Goal: Task Accomplishment & Management: Complete application form

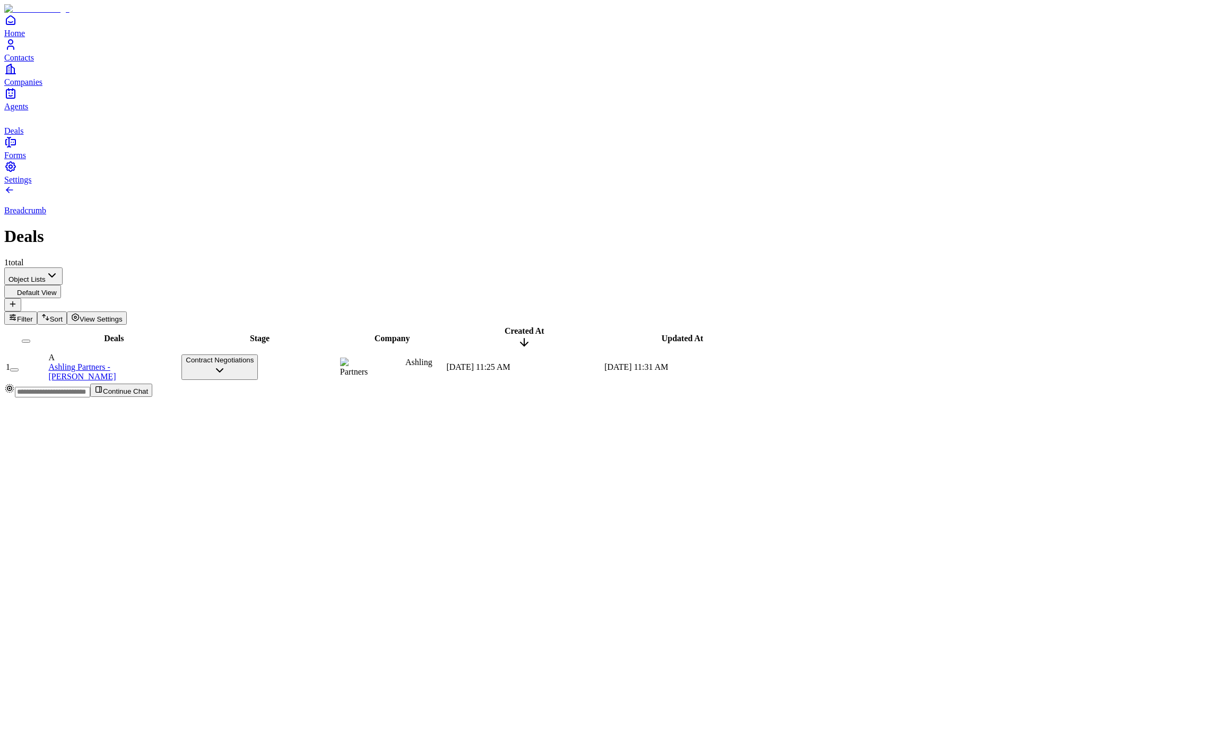
click at [13, 51] on icon "Contacts" at bounding box center [10, 44] width 13 height 13
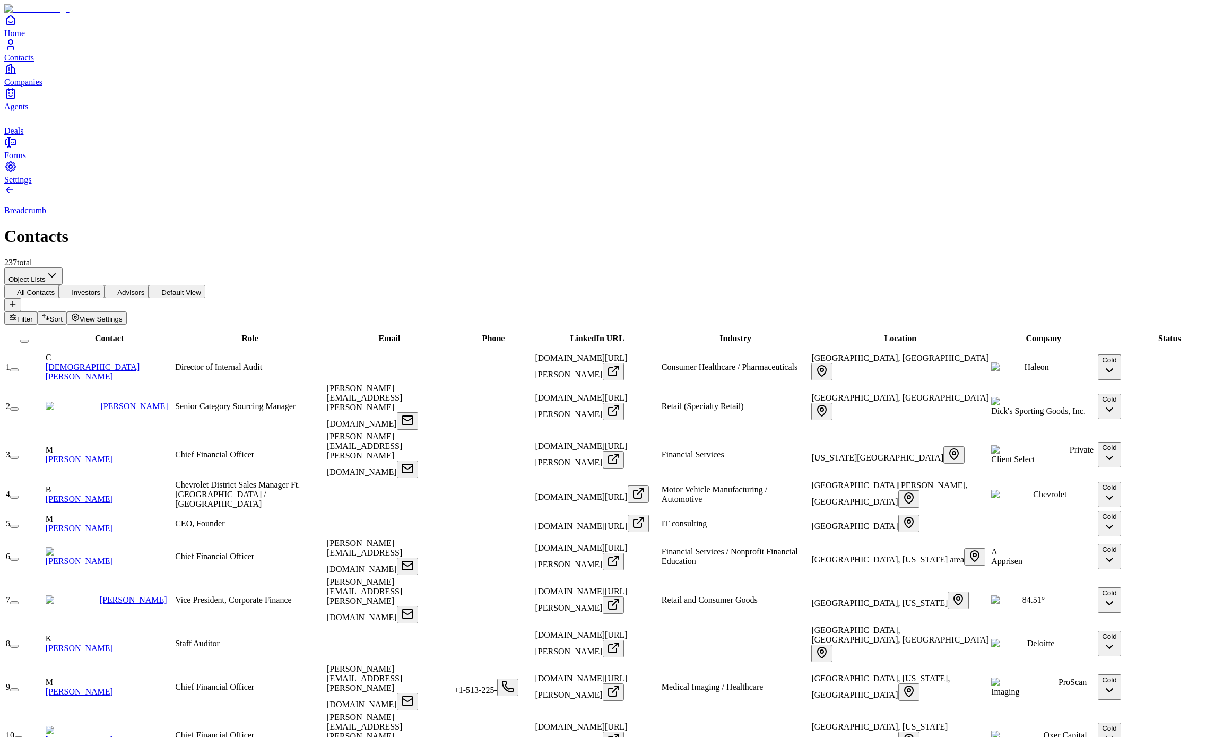
click at [113, 416] on link "Christopher Kallay" at bounding box center [79, 561] width 67 height 9
click at [115, 402] on link "Riley Stewart" at bounding box center [133, 406] width 67 height 9
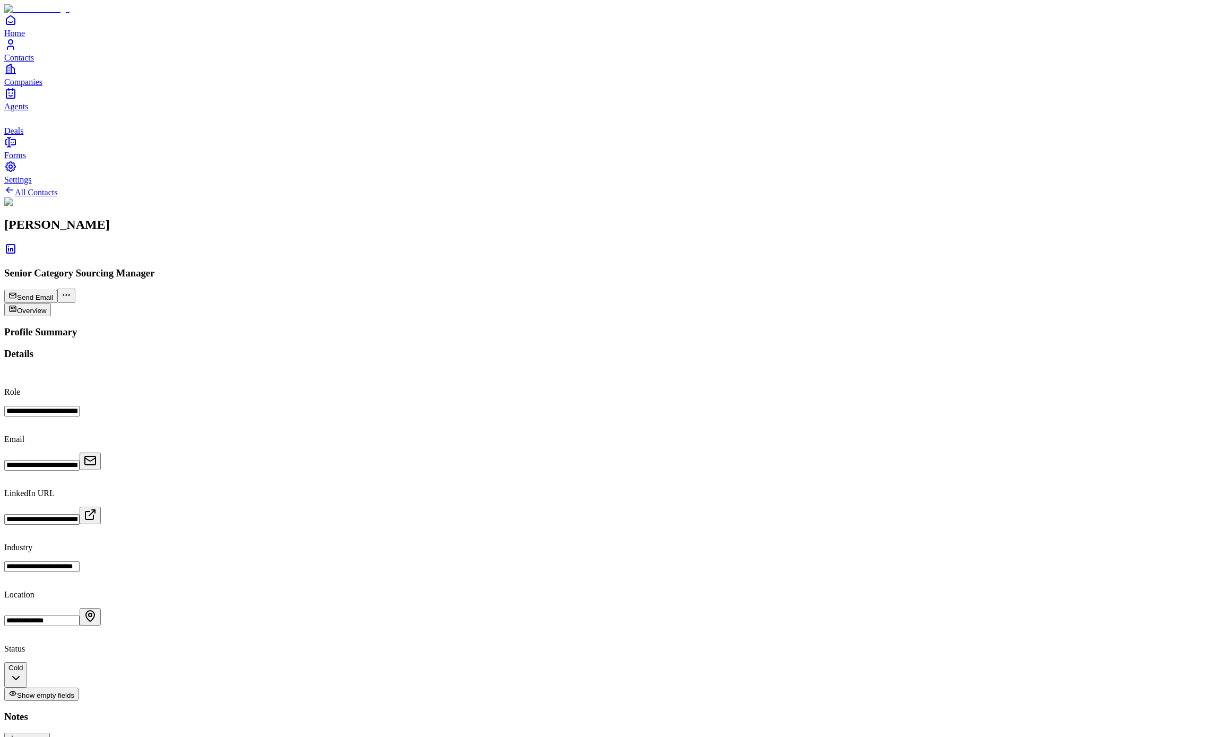
click at [29, 135] on link "Deals" at bounding box center [616, 123] width 1224 height 24
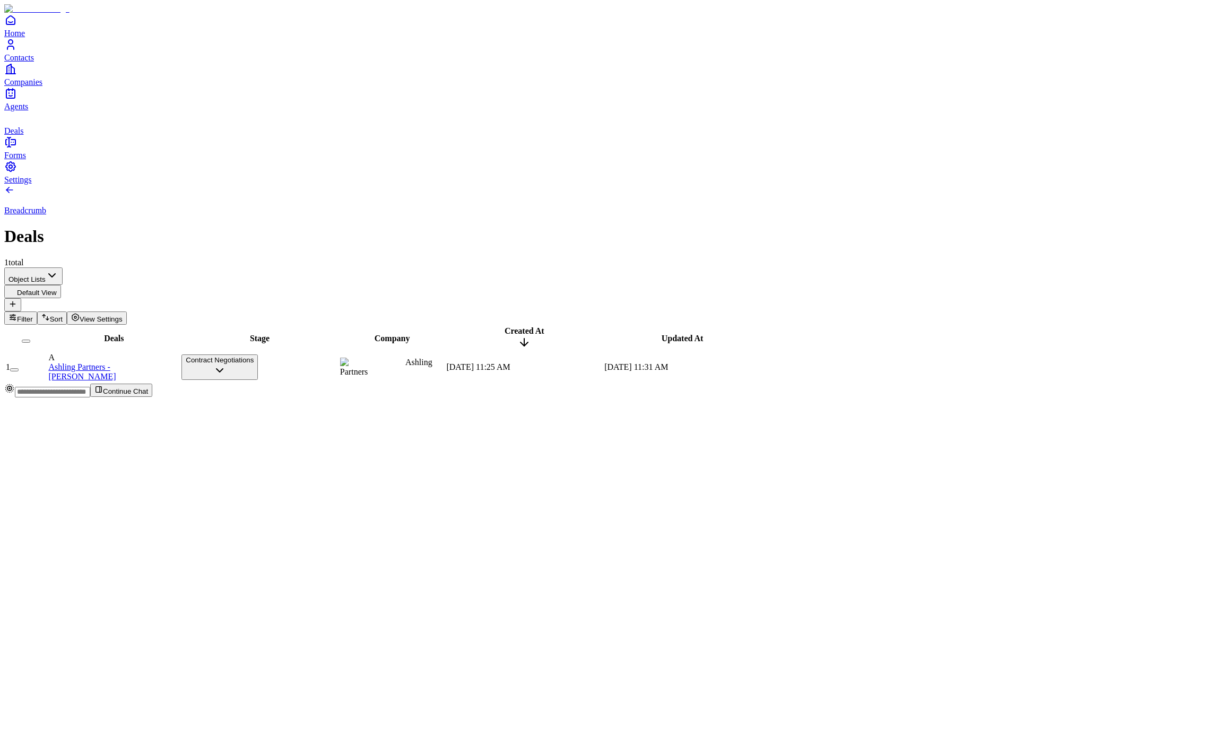
click at [39, 87] on link "Companies" at bounding box center [616, 75] width 1224 height 24
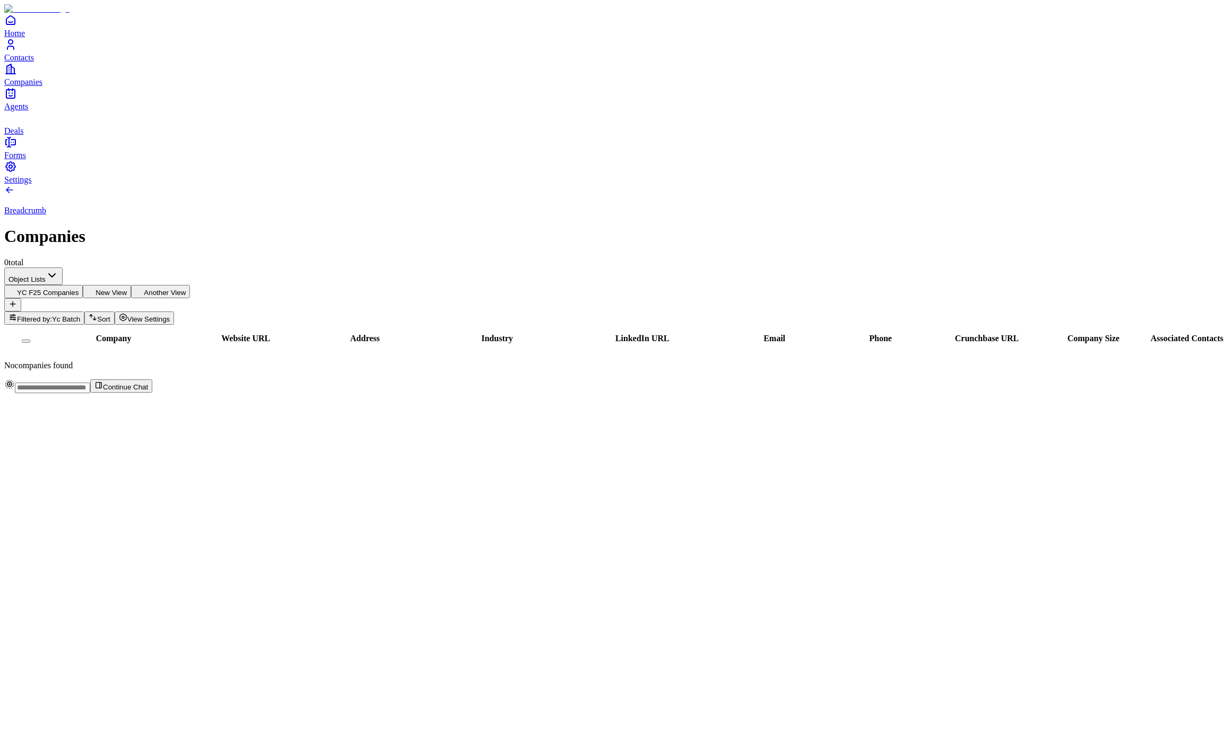
click at [34, 62] on span "Contacts" at bounding box center [19, 57] width 30 height 9
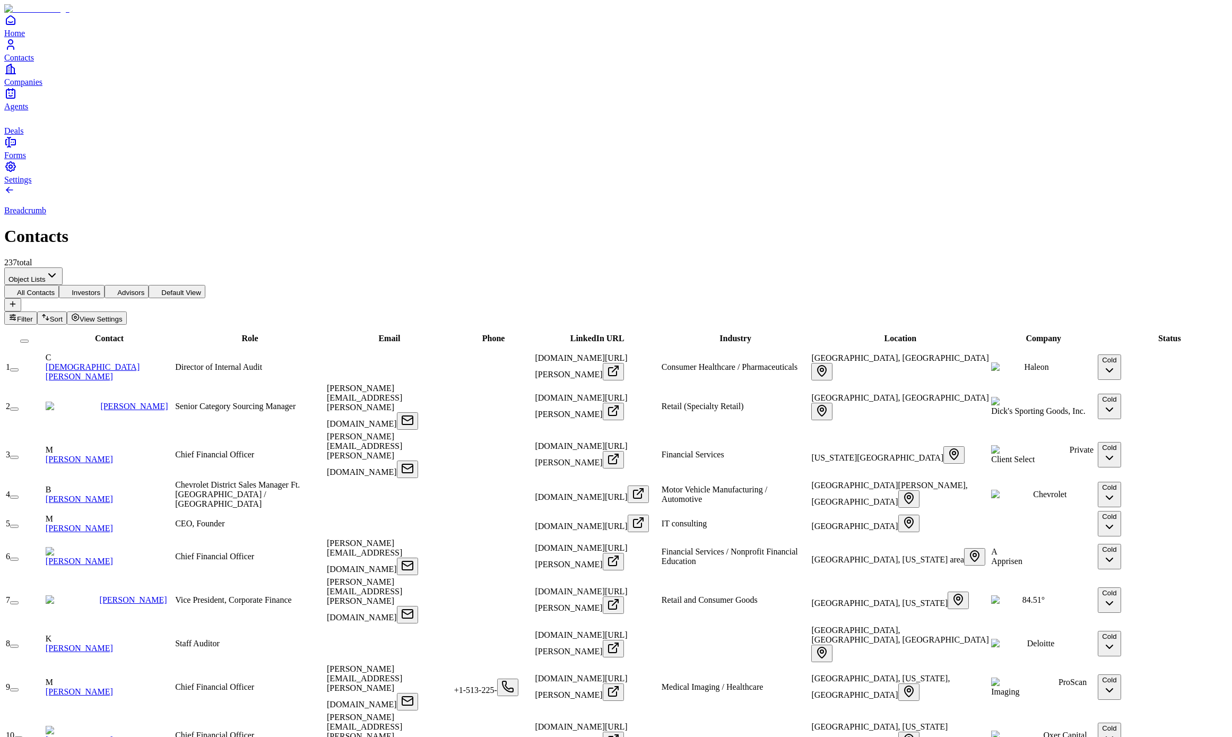
click at [105, 285] on button "Investors" at bounding box center [82, 291] width 46 height 13
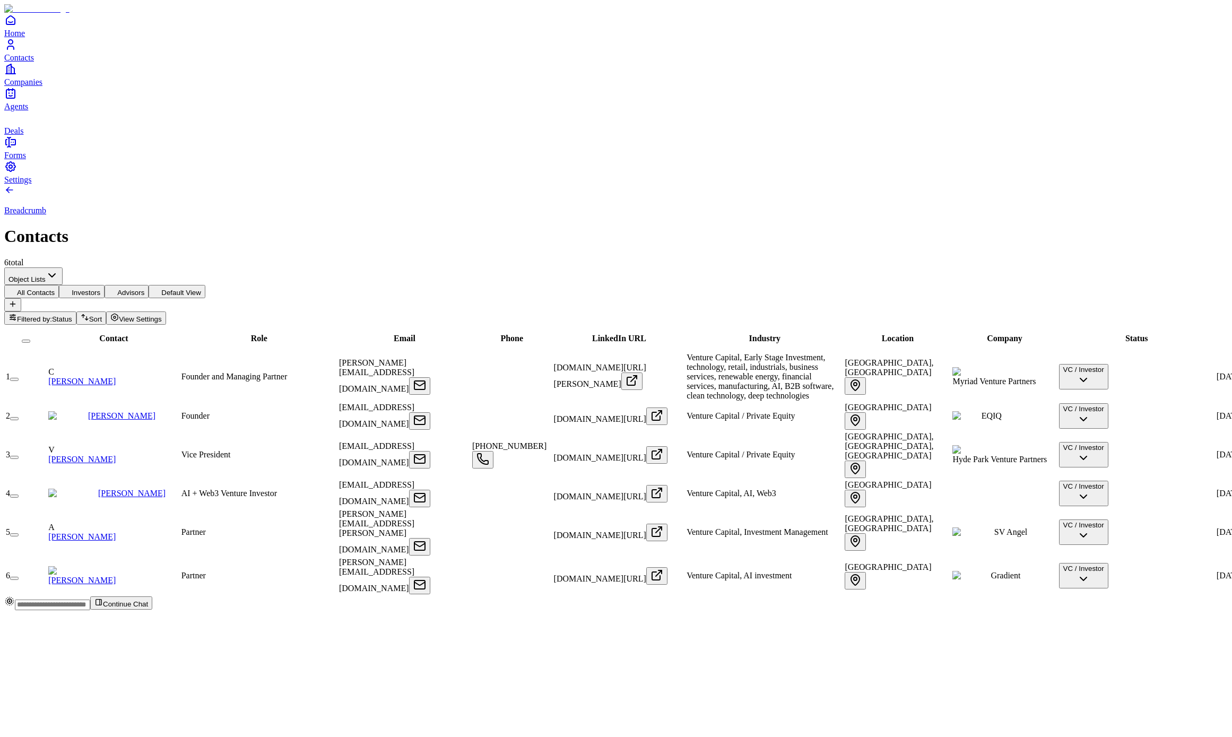
click at [149, 285] on button "Advisors" at bounding box center [127, 291] width 44 height 13
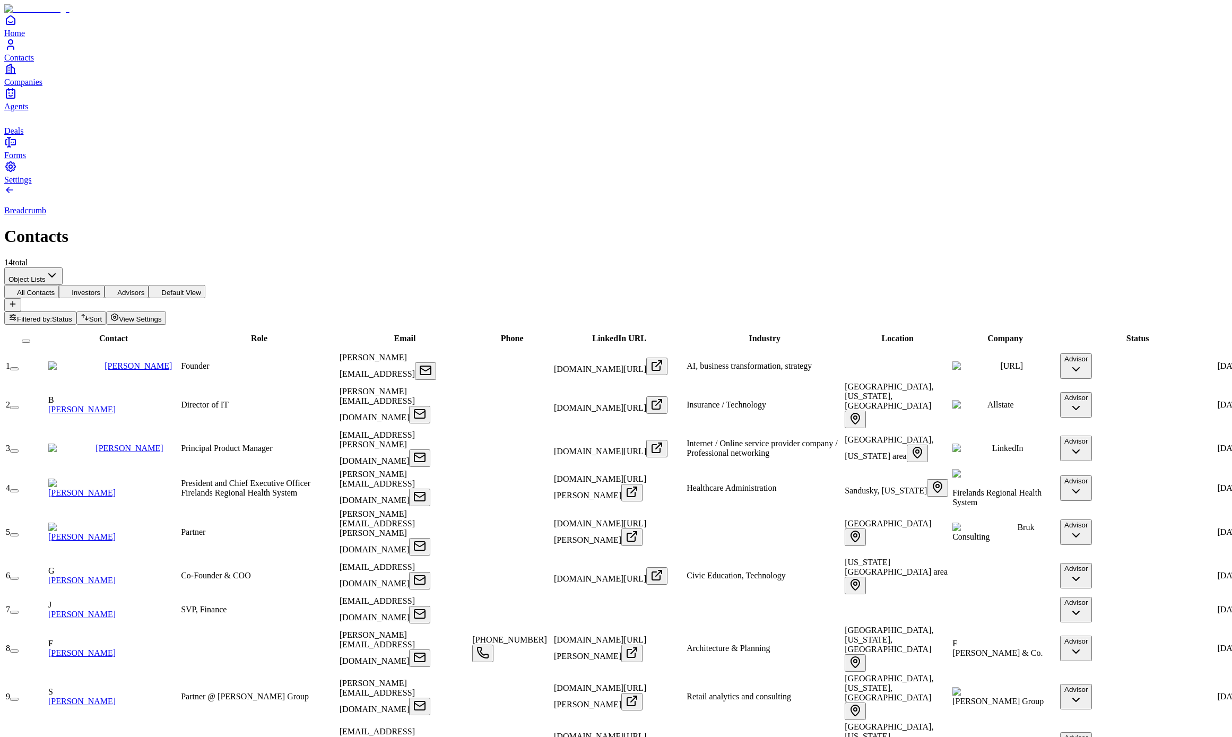
click at [59, 285] on button "All Contacts" at bounding box center [31, 291] width 55 height 13
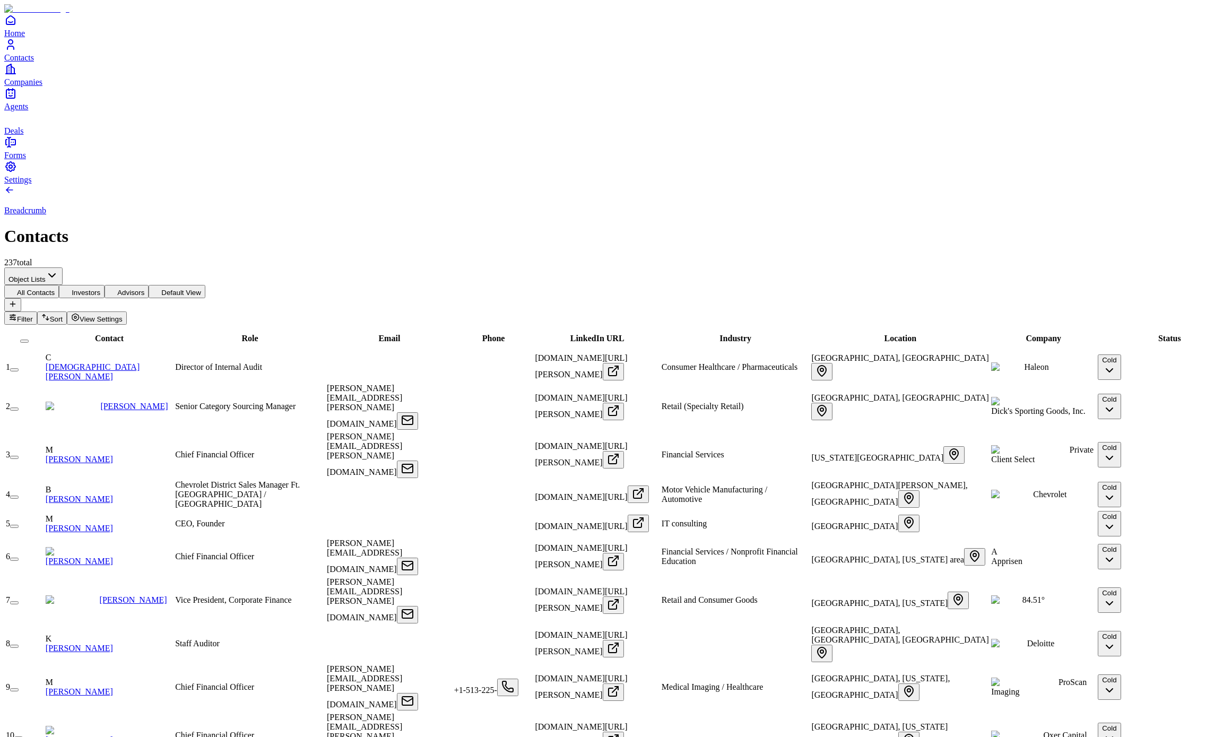
scroll to position [449, 0]
click at [127, 402] on link "Riley Stewart" at bounding box center [133, 406] width 67 height 9
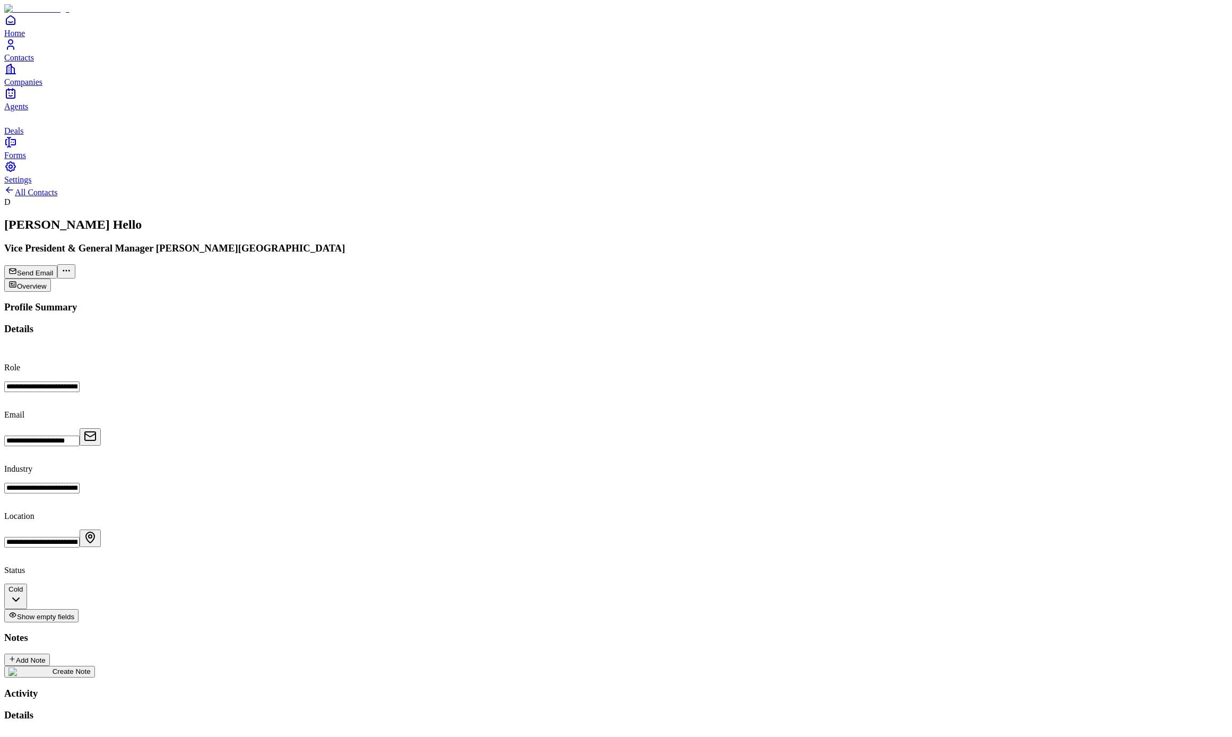
click at [23, 135] on span "Deals" at bounding box center [13, 130] width 19 height 9
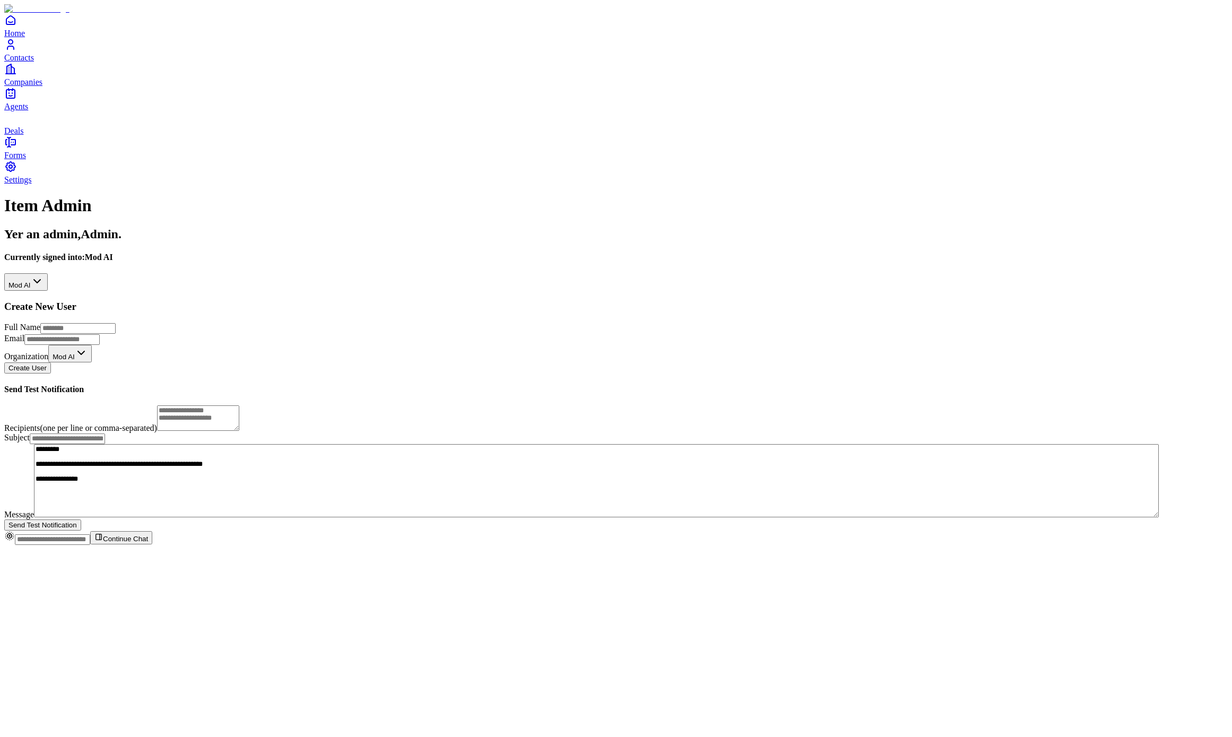
click at [219, 122] on html "**********" at bounding box center [616, 276] width 1232 height 553
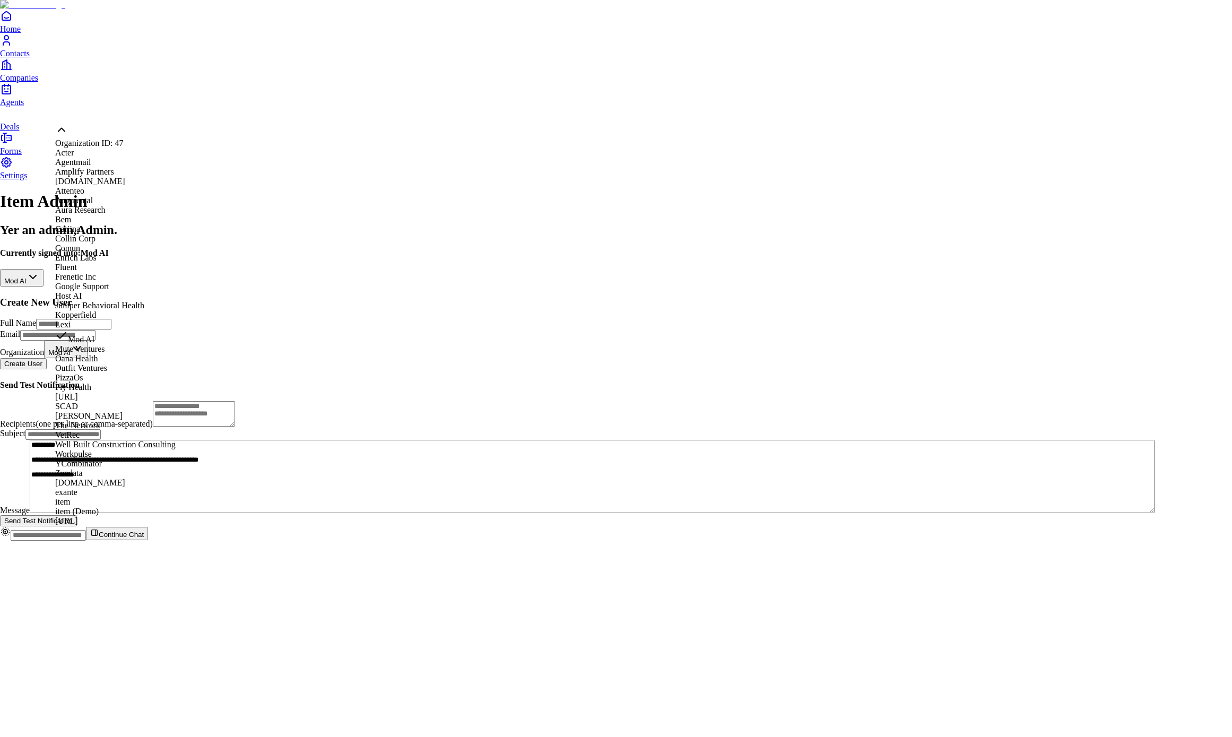
scroll to position [494, 0]
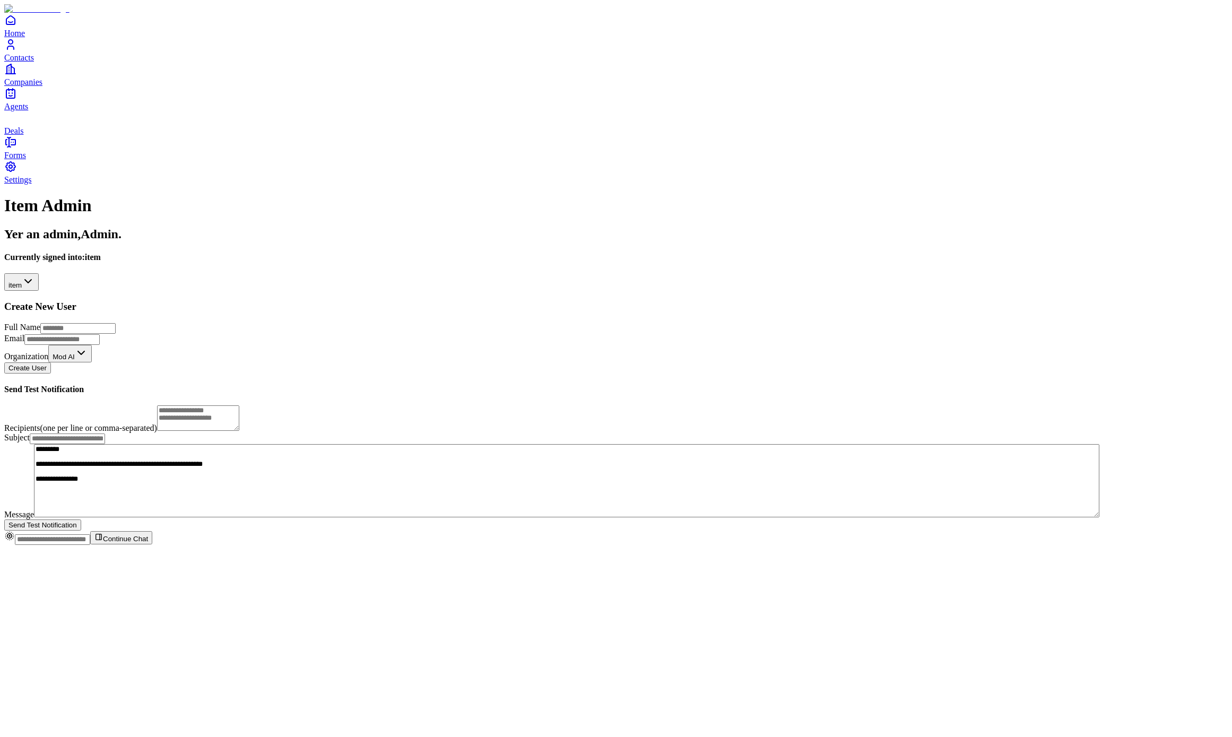
click at [31, 135] on link "Deals" at bounding box center [616, 123] width 1224 height 24
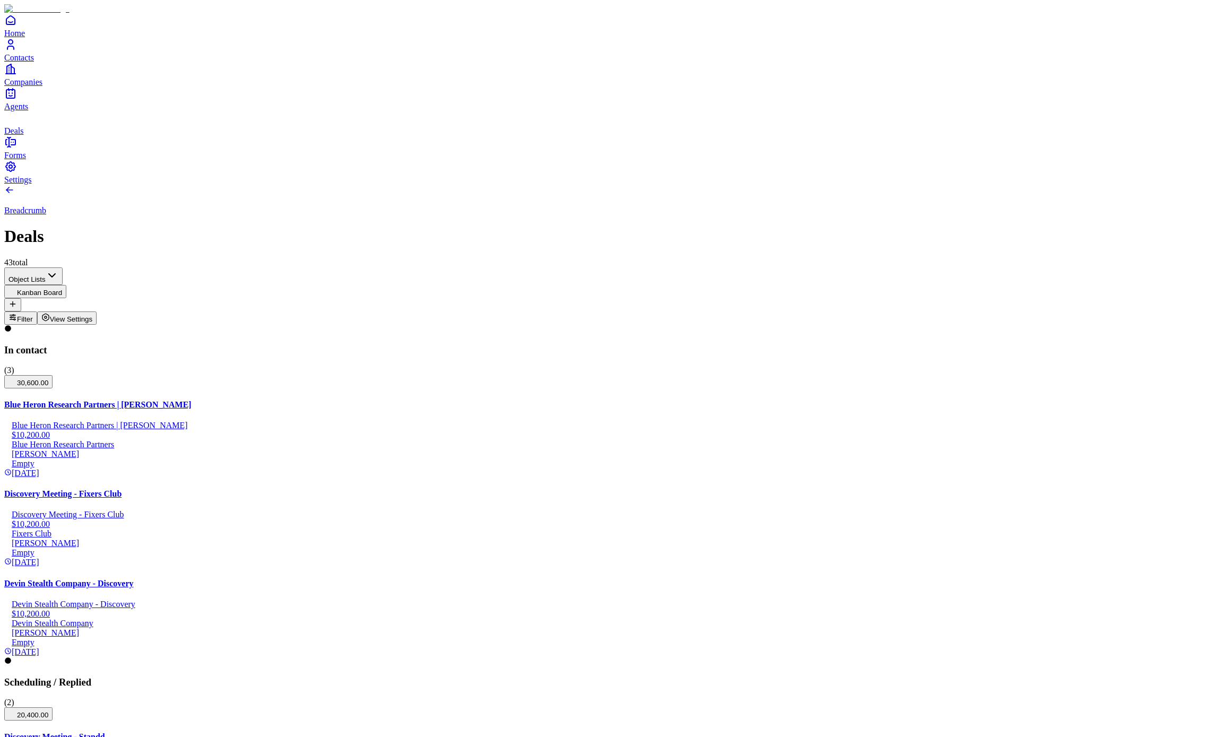
scroll to position [0, 630]
click at [28, 62] on link "Contacts" at bounding box center [616, 50] width 1224 height 24
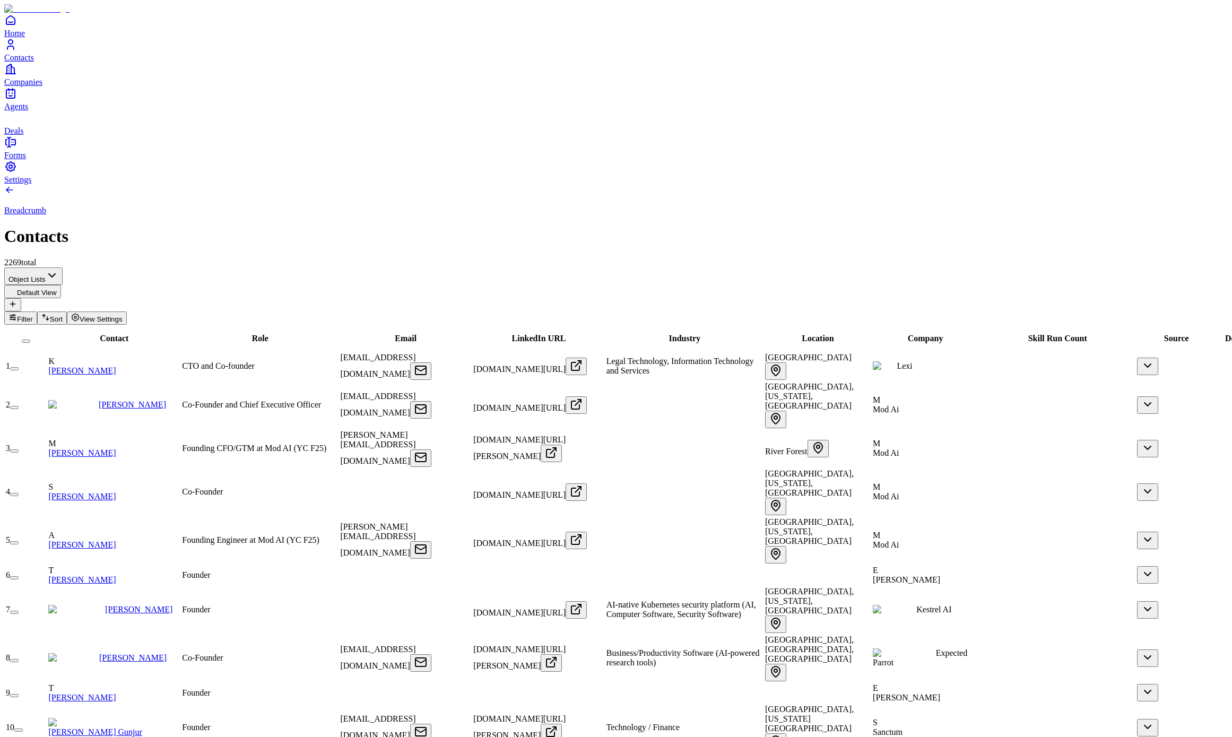
click at [115, 366] on link "[PERSON_NAME]" at bounding box center [81, 370] width 67 height 9
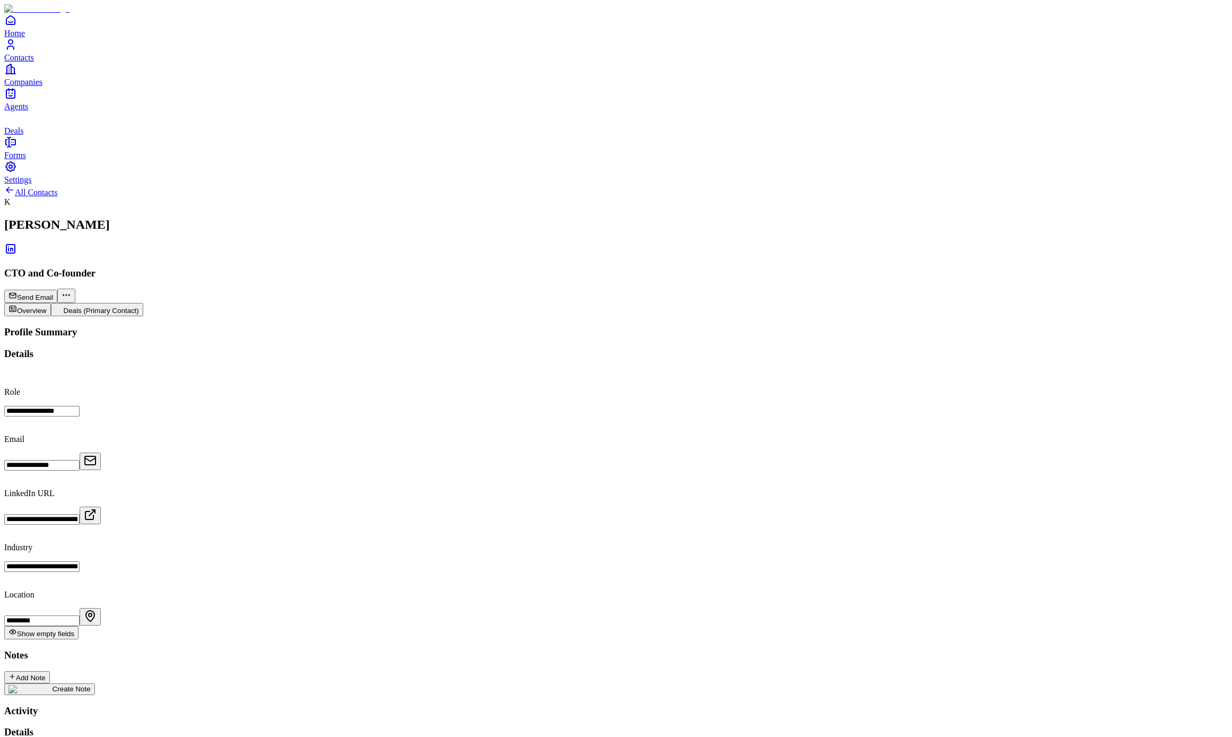
click at [143, 303] on button "Deals (Primary Contact)" at bounding box center [97, 309] width 92 height 13
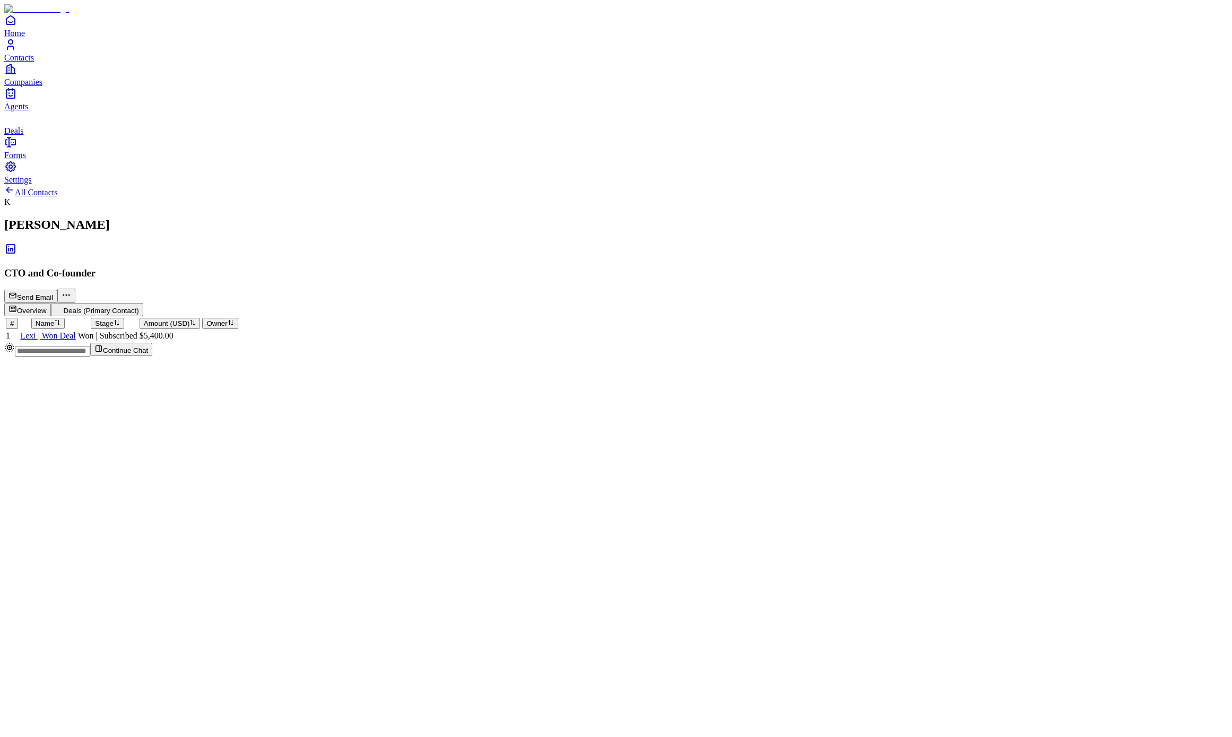
click at [51, 303] on button "Overview" at bounding box center [27, 309] width 47 height 13
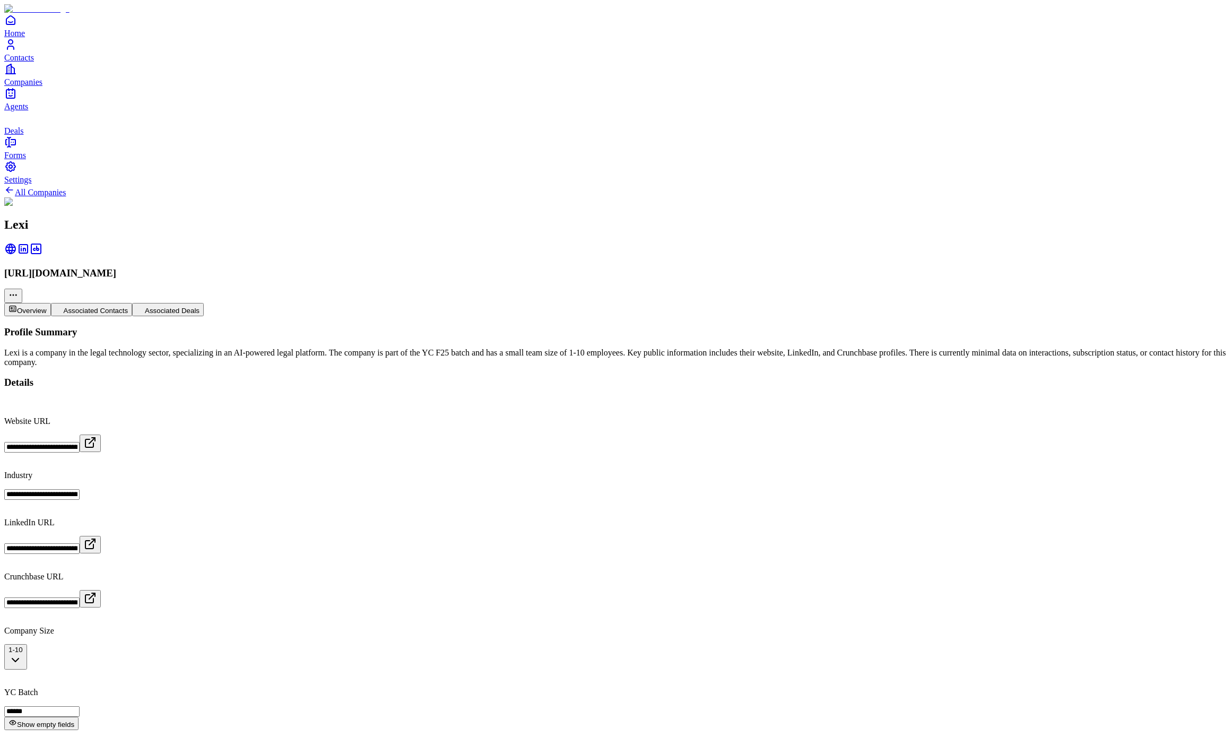
drag, startPoint x: 1104, startPoint y: 167, endPoint x: 1017, endPoint y: 231, distance: 108.9
click at [542, 571] on div "**********" at bounding box center [616, 593] width 1224 height 534
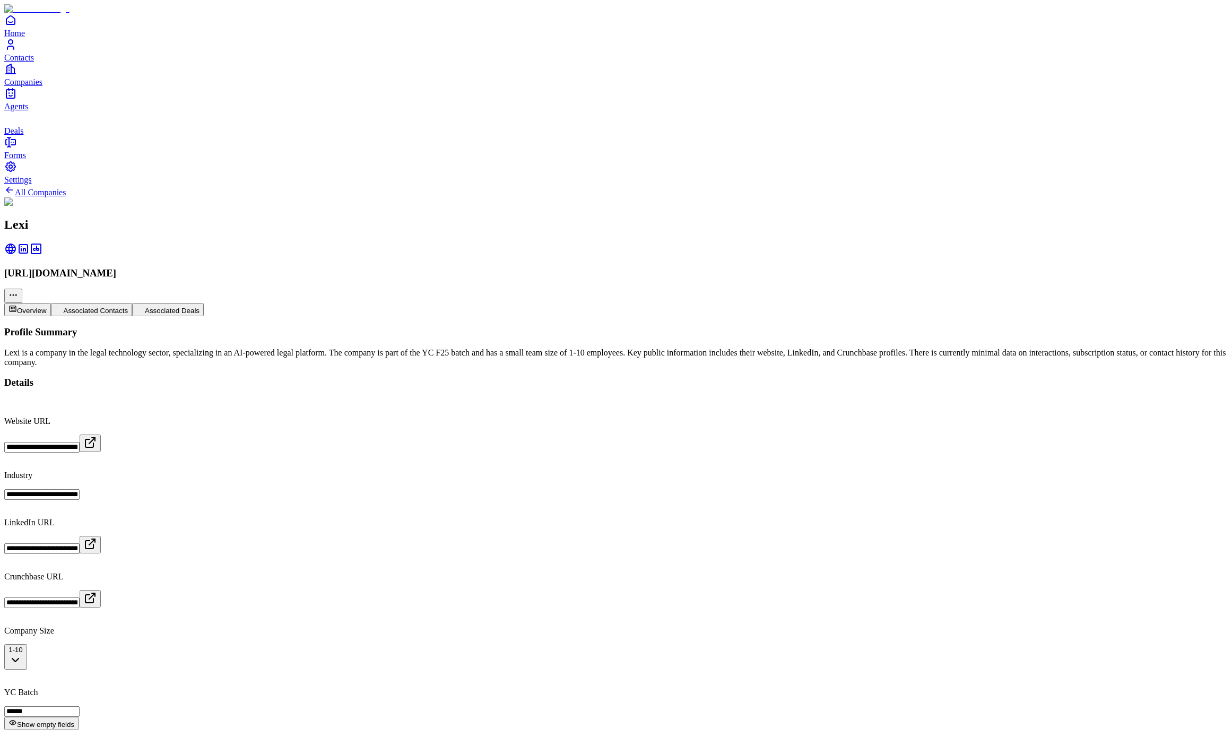
paste input "url"
type input "**********"
click at [814, 508] on div "**********" at bounding box center [616, 593] width 1224 height 534
click at [497, 478] on div "**********" at bounding box center [616, 612] width 1224 height 573
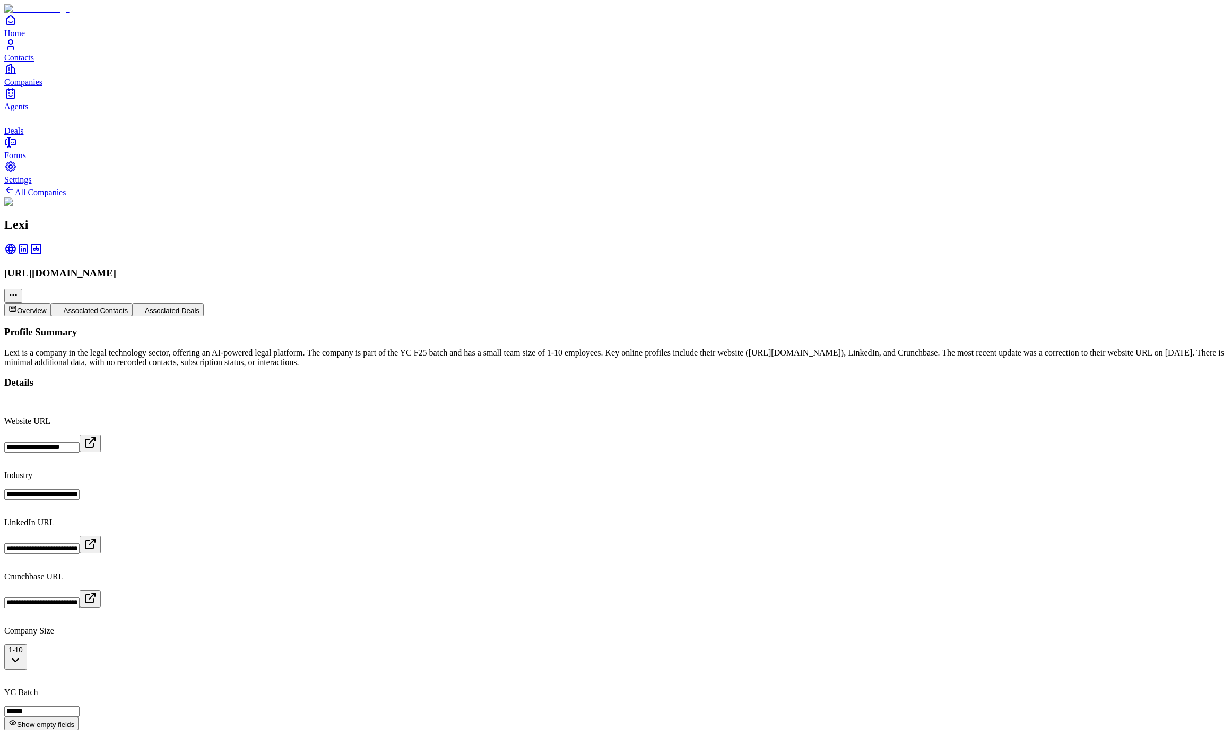
click at [133, 303] on button "Associated Contacts" at bounding box center [92, 309] width 82 height 13
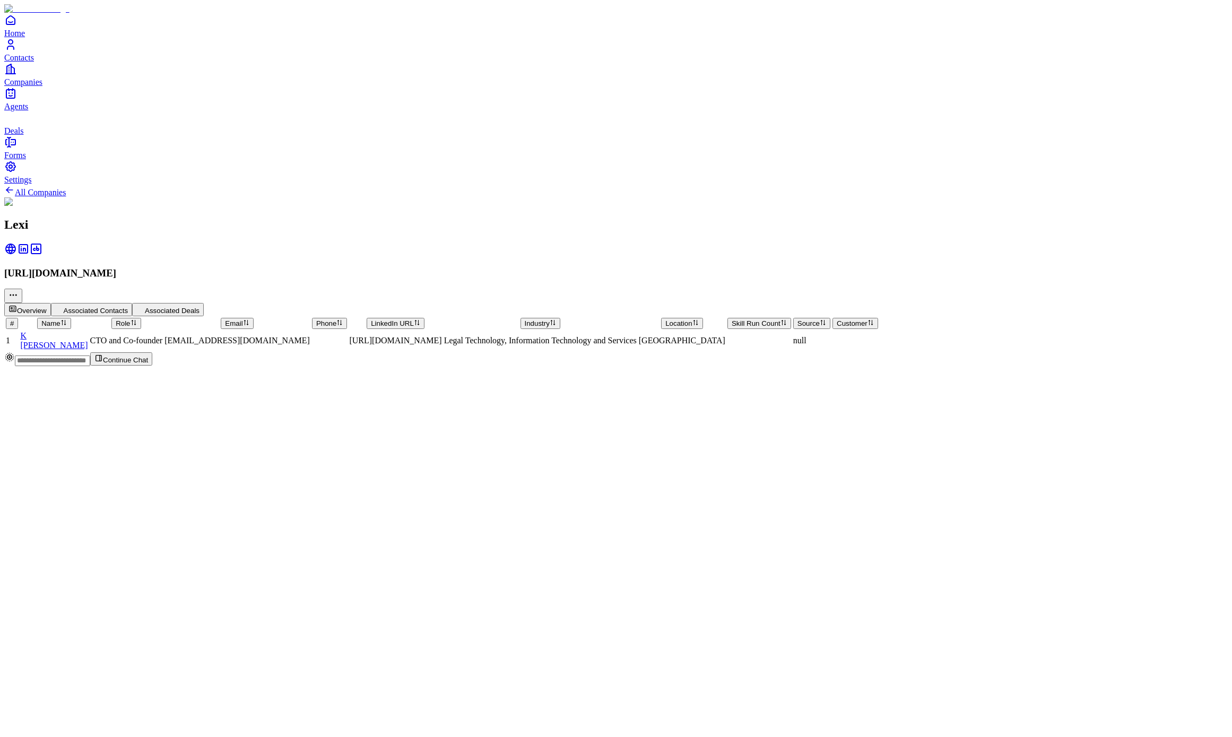
click at [88, 341] on span "[PERSON_NAME]" at bounding box center [53, 345] width 67 height 9
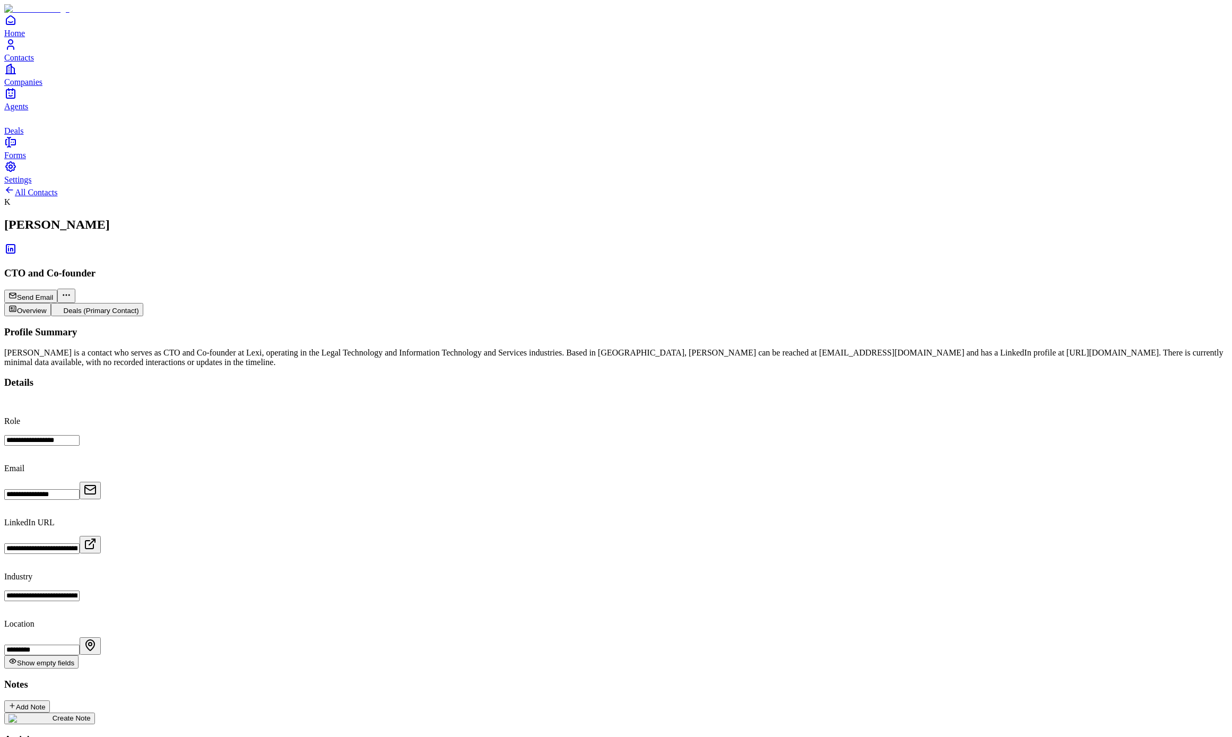
click at [16, 51] on icon "Contacts" at bounding box center [10, 44] width 13 height 13
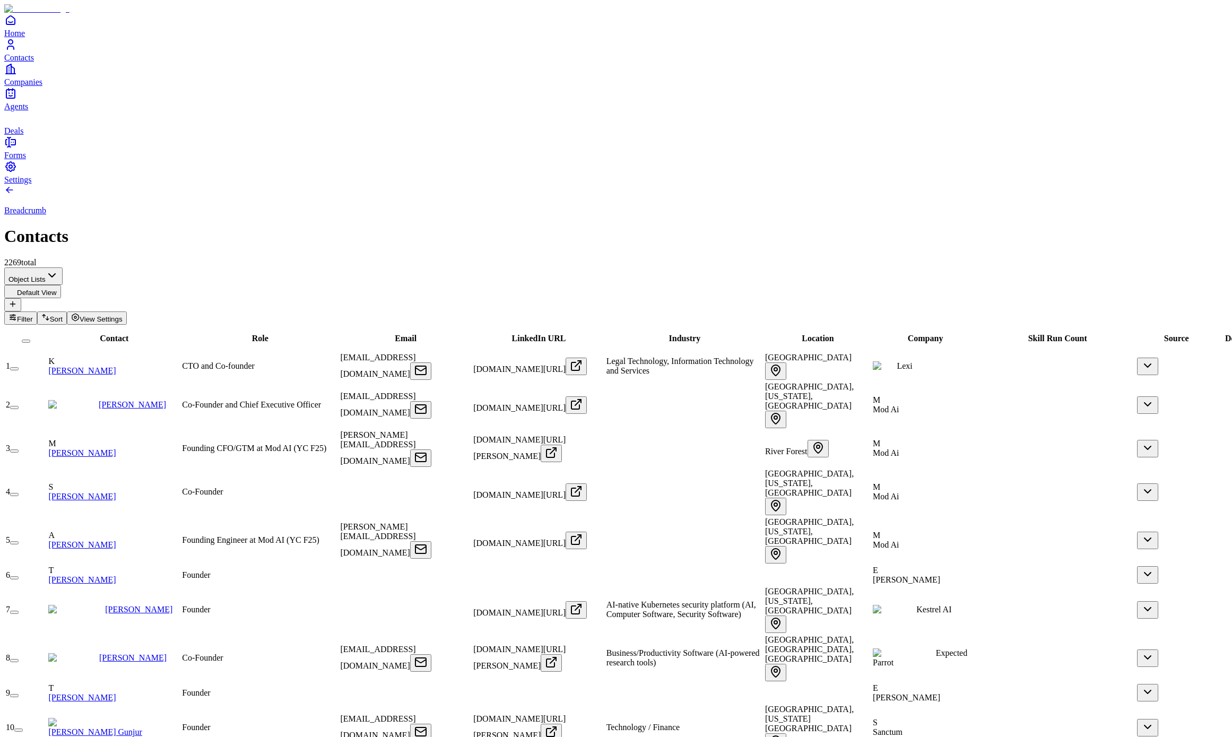
click at [899, 492] on span "Mod Ai" at bounding box center [886, 496] width 26 height 9
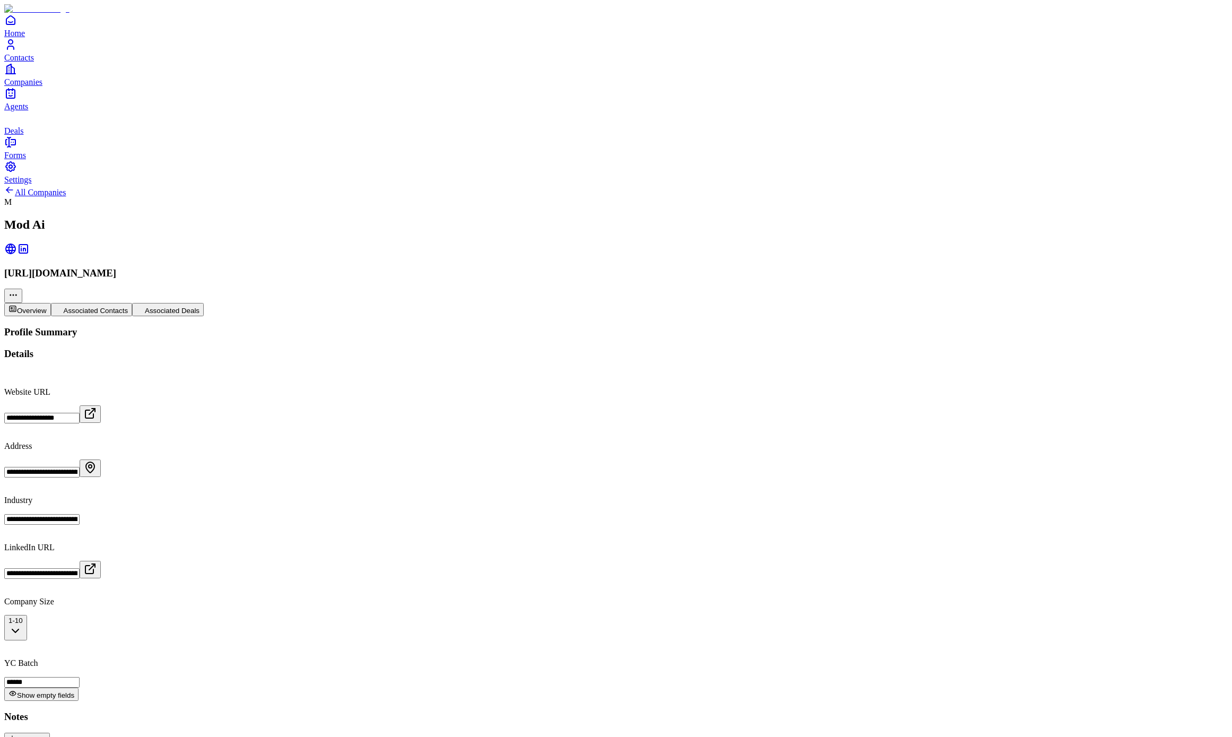
click at [107, 218] on h2 "Mod Ai" at bounding box center [616, 225] width 1224 height 14
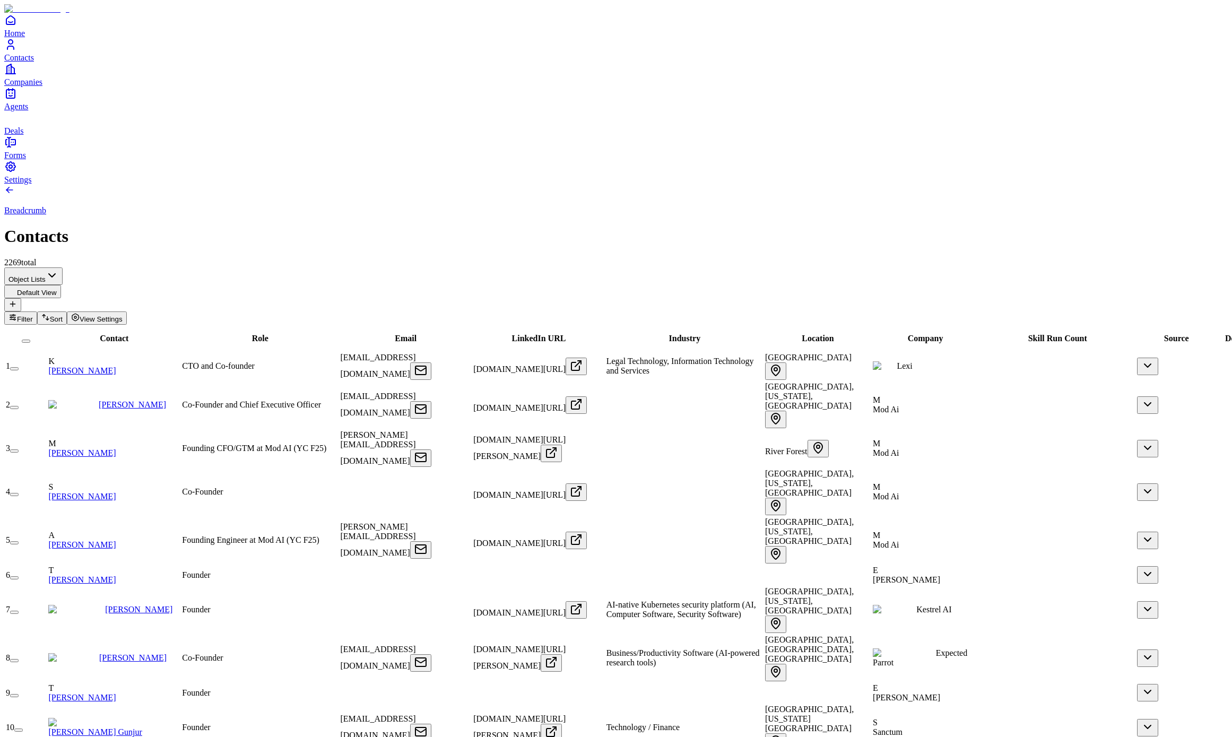
scroll to position [241, 0]
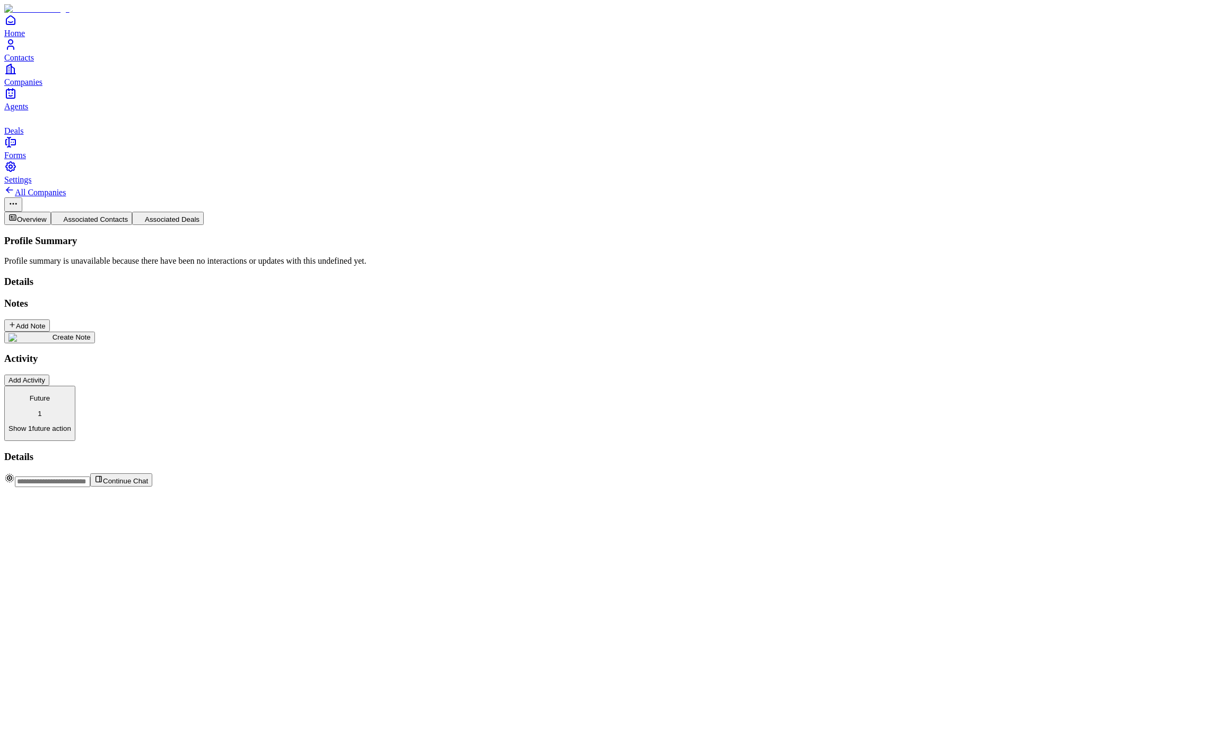
click at [75, 386] on button "Future 1 Show 1 future action" at bounding box center [39, 413] width 71 height 55
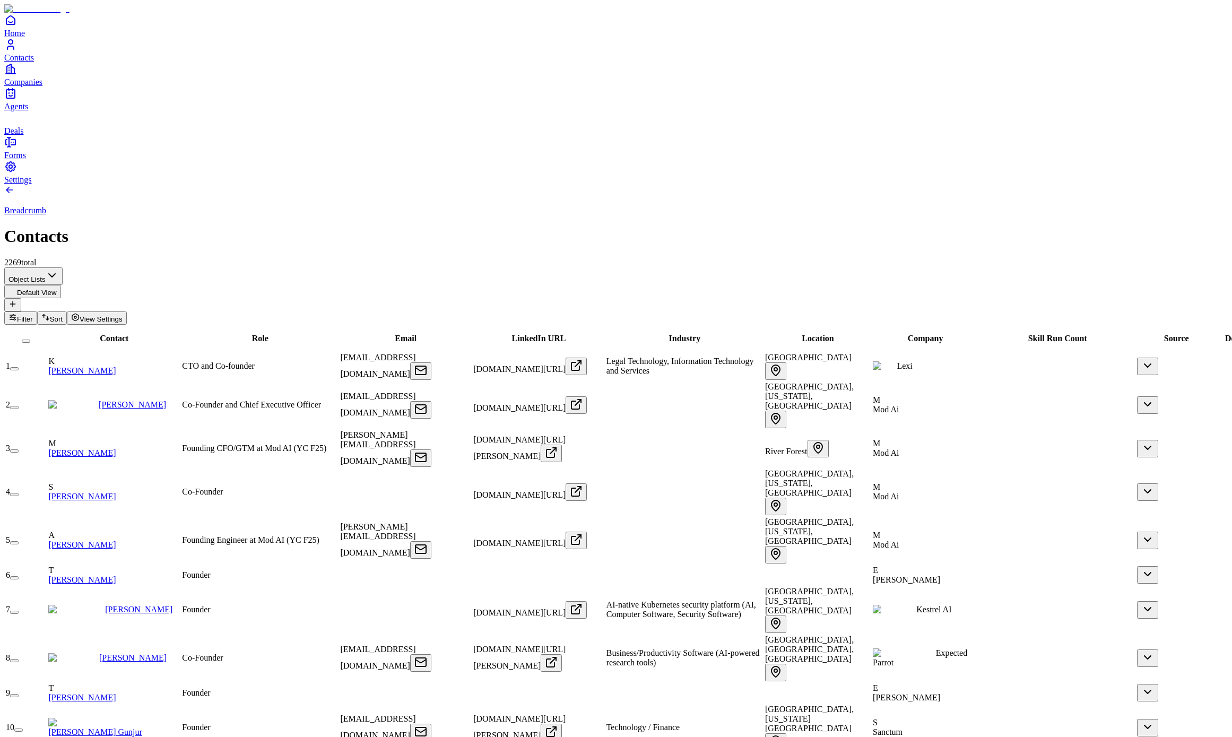
scroll to position [1254, 0]
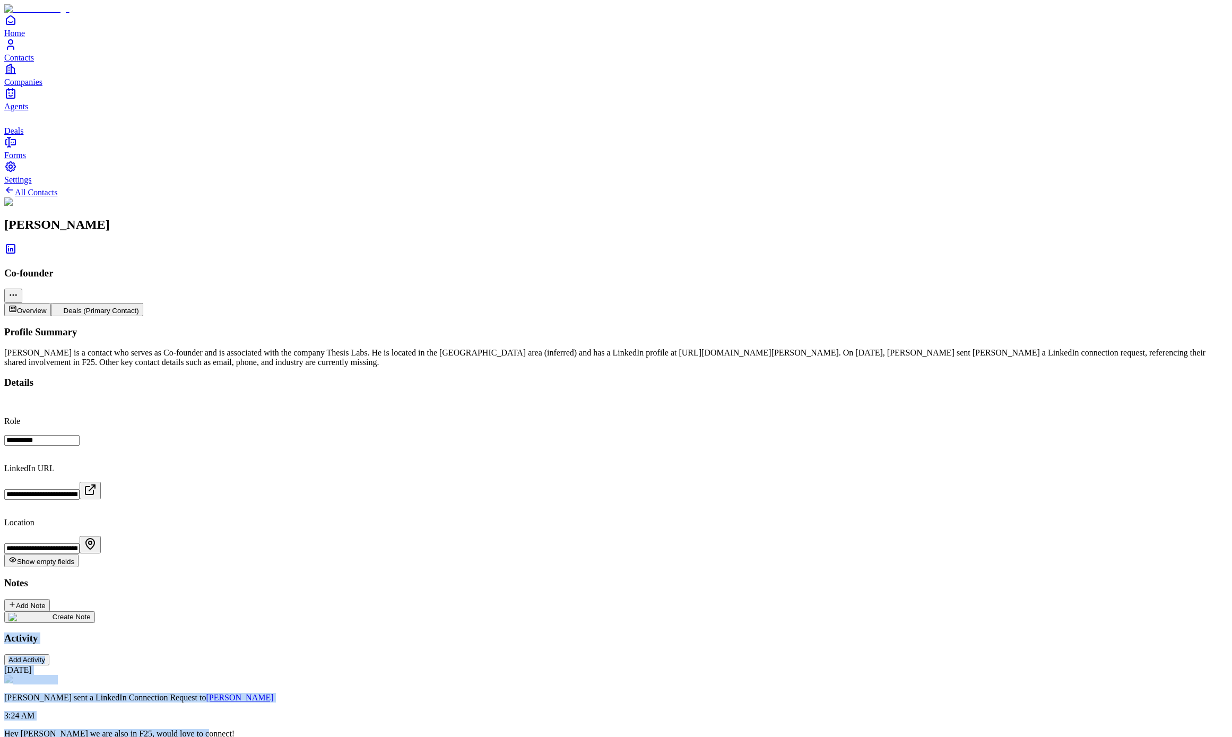
drag, startPoint x: 552, startPoint y: 437, endPoint x: 262, endPoint y: 268, distance: 335.6
click at [262, 326] on div "**********" at bounding box center [616, 532] width 1224 height 412
click at [440, 494] on div "**********" at bounding box center [616, 532] width 1224 height 412
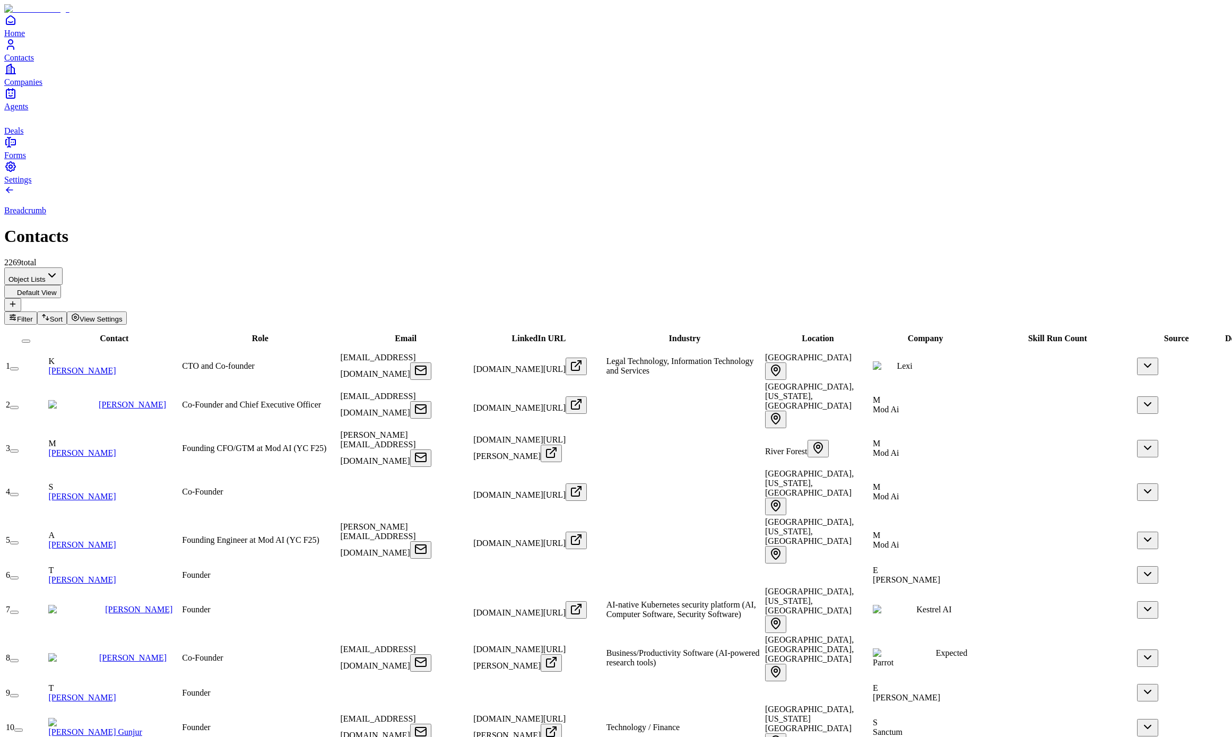
scroll to position [585, 0]
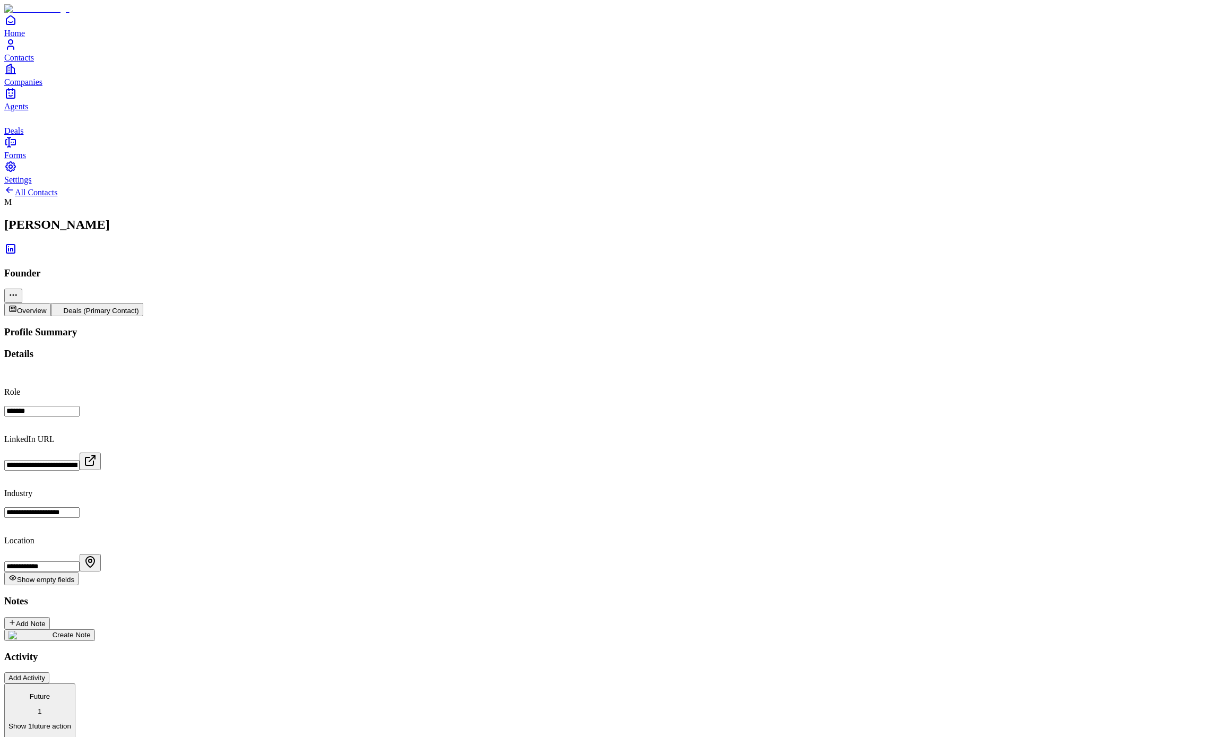
click at [226, 393] on div "**********" at bounding box center [616, 541] width 1224 height 431
click at [232, 366] on div "**********" at bounding box center [616, 541] width 1224 height 431
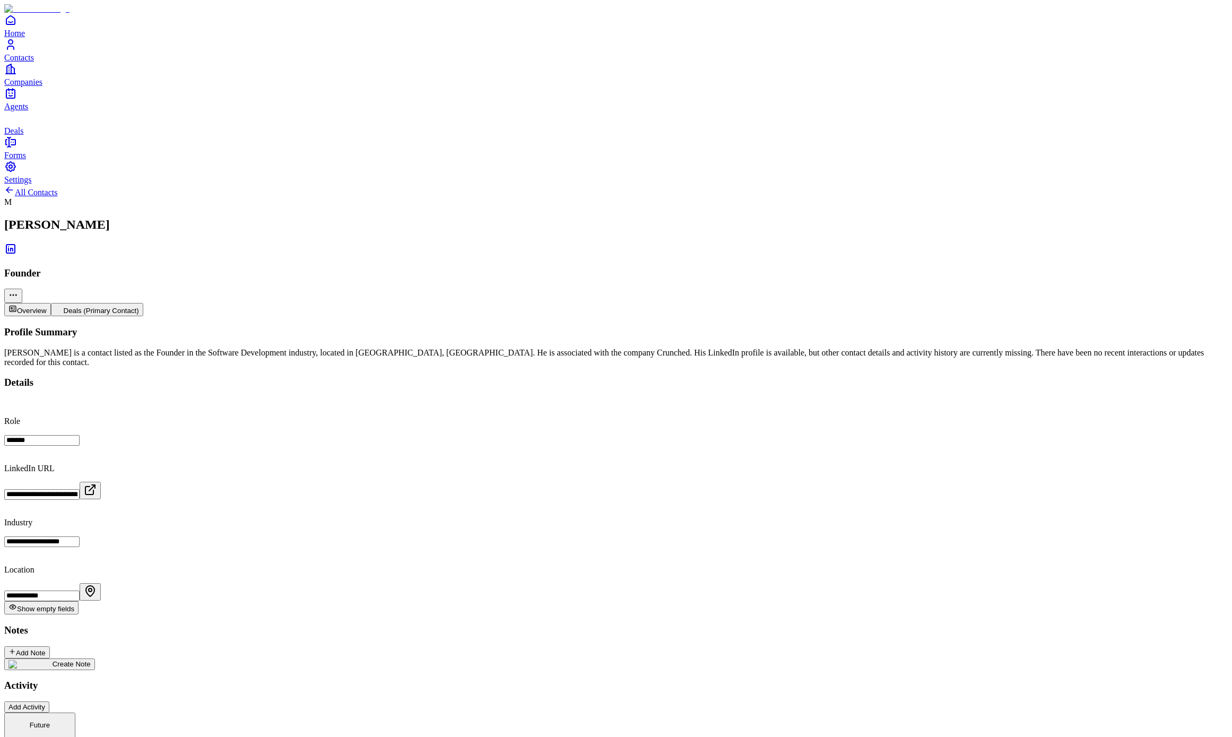
click at [75, 713] on button "Future 1 Show 1 future action" at bounding box center [39, 740] width 71 height 55
click at [234, 558] on div "**********" at bounding box center [616, 596] width 1224 height 541
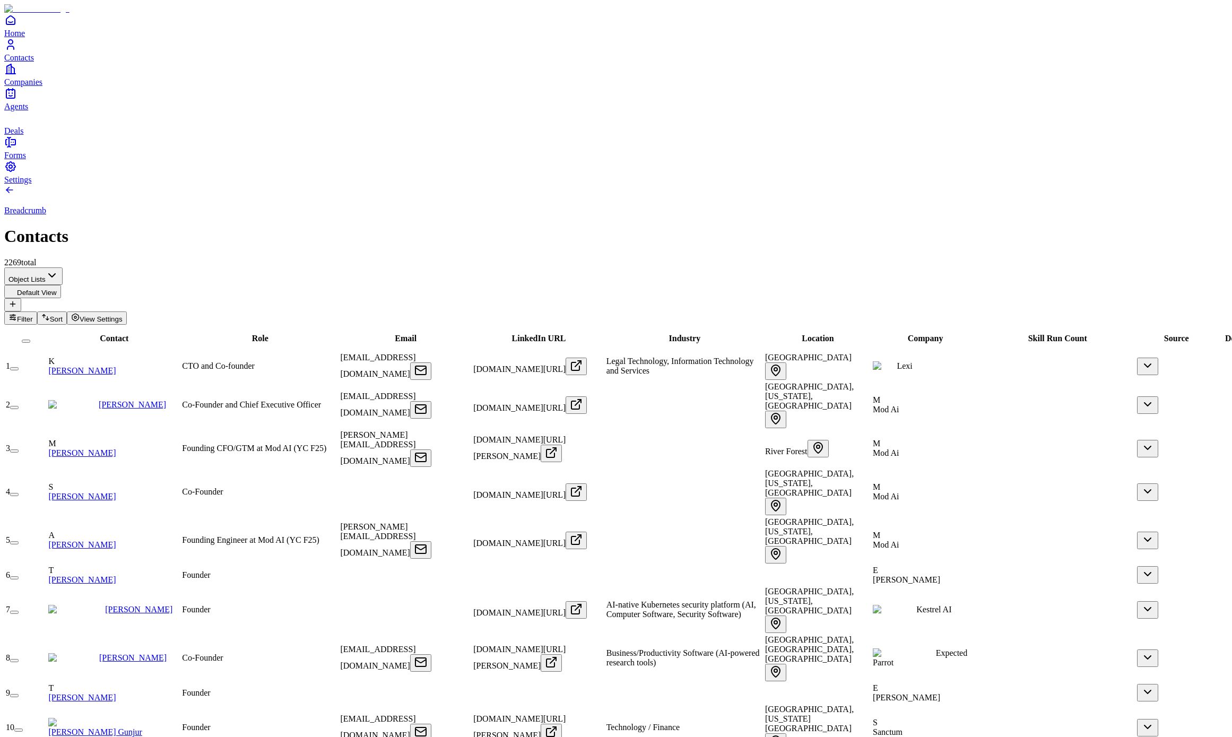
scroll to position [900, 0]
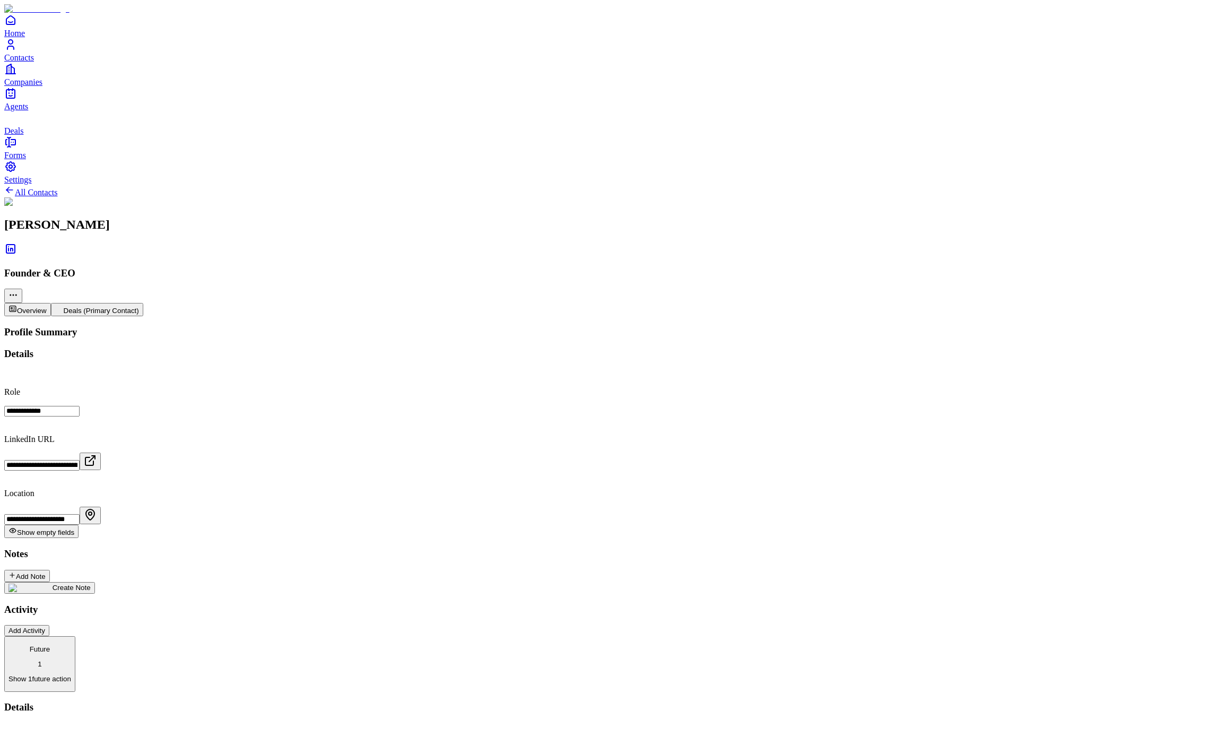
click at [75, 636] on button "Future 1 Show 1 future action" at bounding box center [39, 663] width 71 height 55
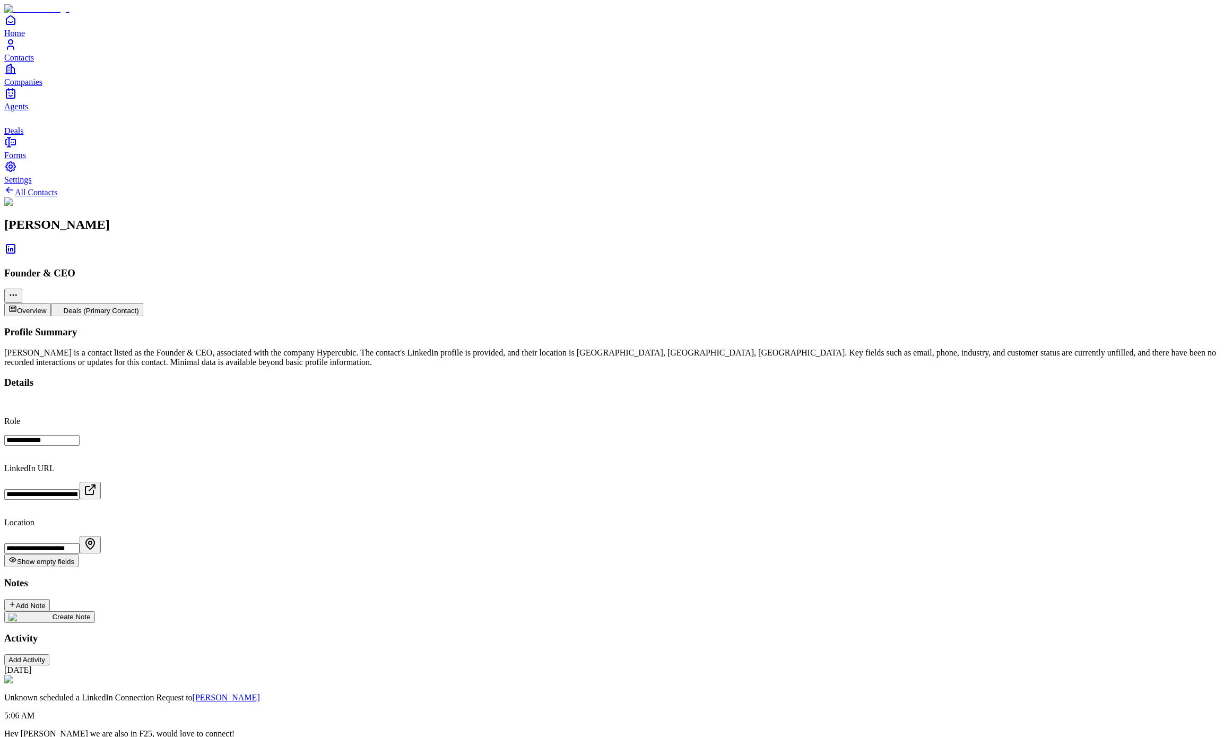
click at [25, 160] on link "Forms" at bounding box center [616, 148] width 1224 height 24
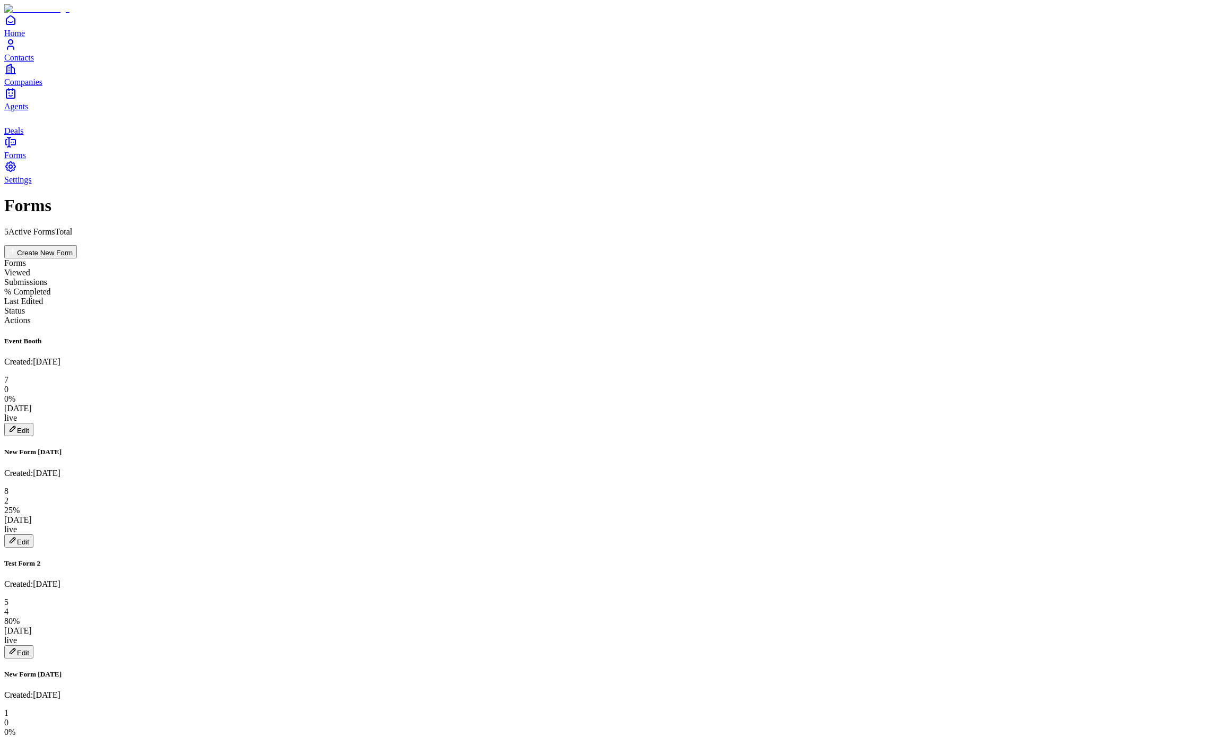
click at [33, 423] on button "Edit" at bounding box center [18, 429] width 29 height 13
click at [1171, 448] on div "New Form [DATE] Created: [DATE] 8 2 25 % [DATE] live Edit" at bounding box center [616, 497] width 1224 height 99
click at [33, 534] on button "Edit" at bounding box center [18, 540] width 29 height 13
click at [76, 337] on h5 "Event Booth" at bounding box center [616, 341] width 1224 height 8
click at [33, 423] on button "Edit" at bounding box center [18, 429] width 29 height 13
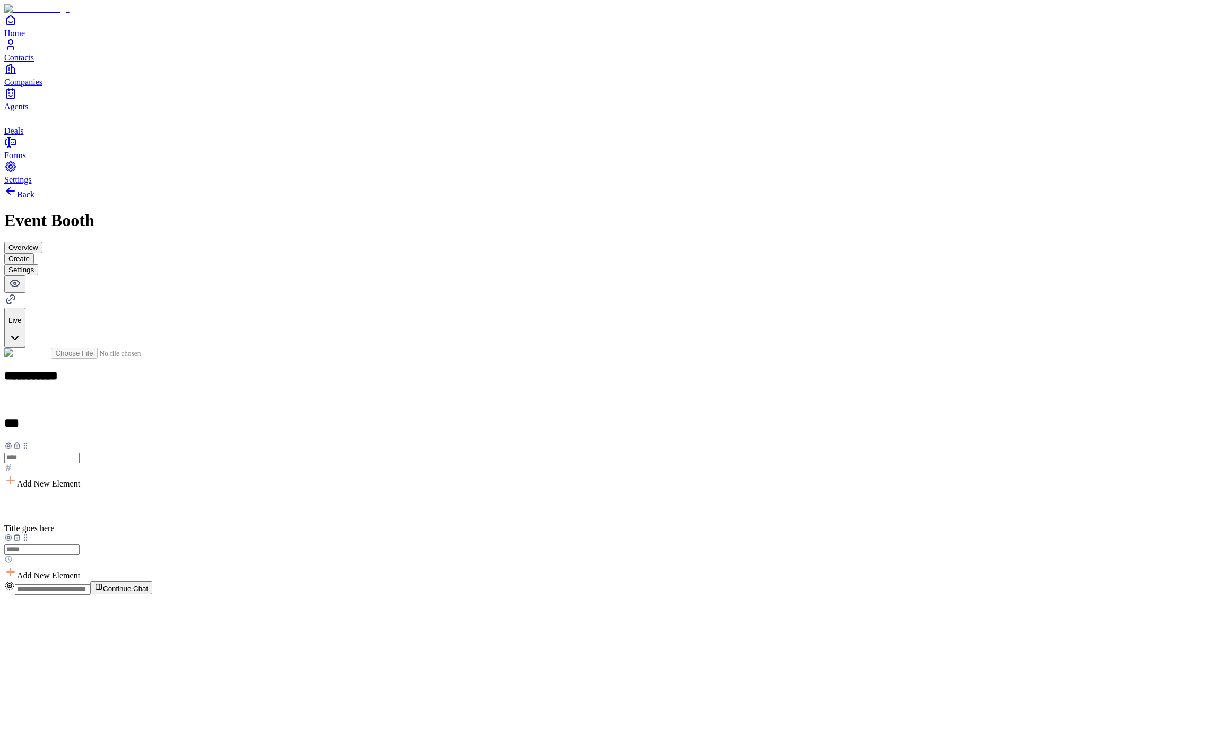
click at [38, 264] on button "Settings" at bounding box center [21, 269] width 34 height 11
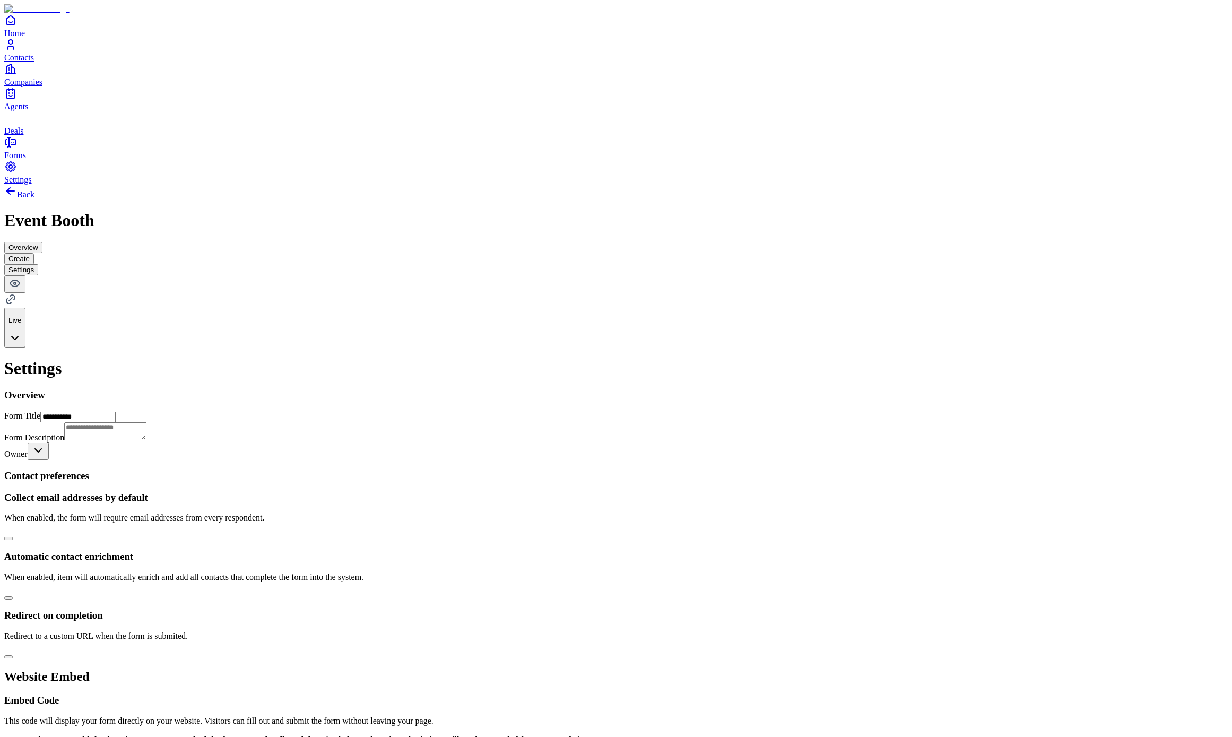
click at [34, 253] on button "Create" at bounding box center [19, 258] width 30 height 11
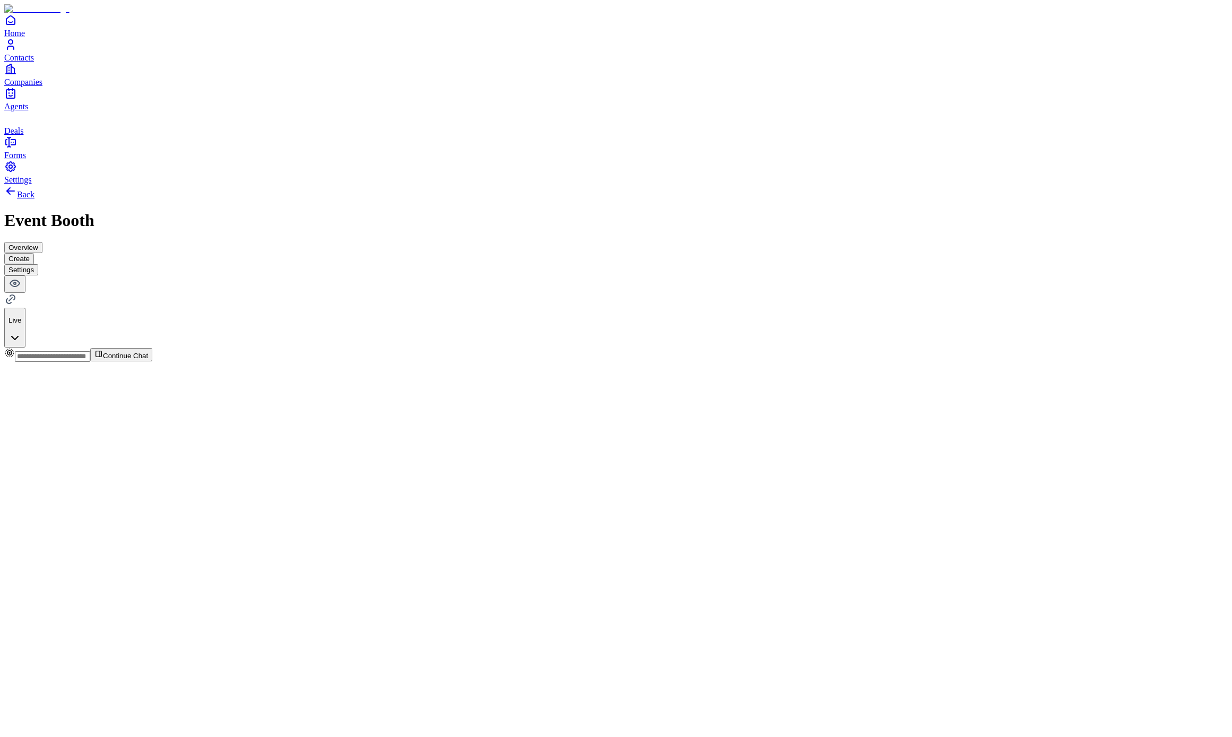
click at [42, 242] on button "Overview" at bounding box center [23, 247] width 38 height 11
click at [34, 253] on button "Create" at bounding box center [19, 258] width 30 height 11
click at [38, 264] on button "Settings" at bounding box center [21, 269] width 34 height 11
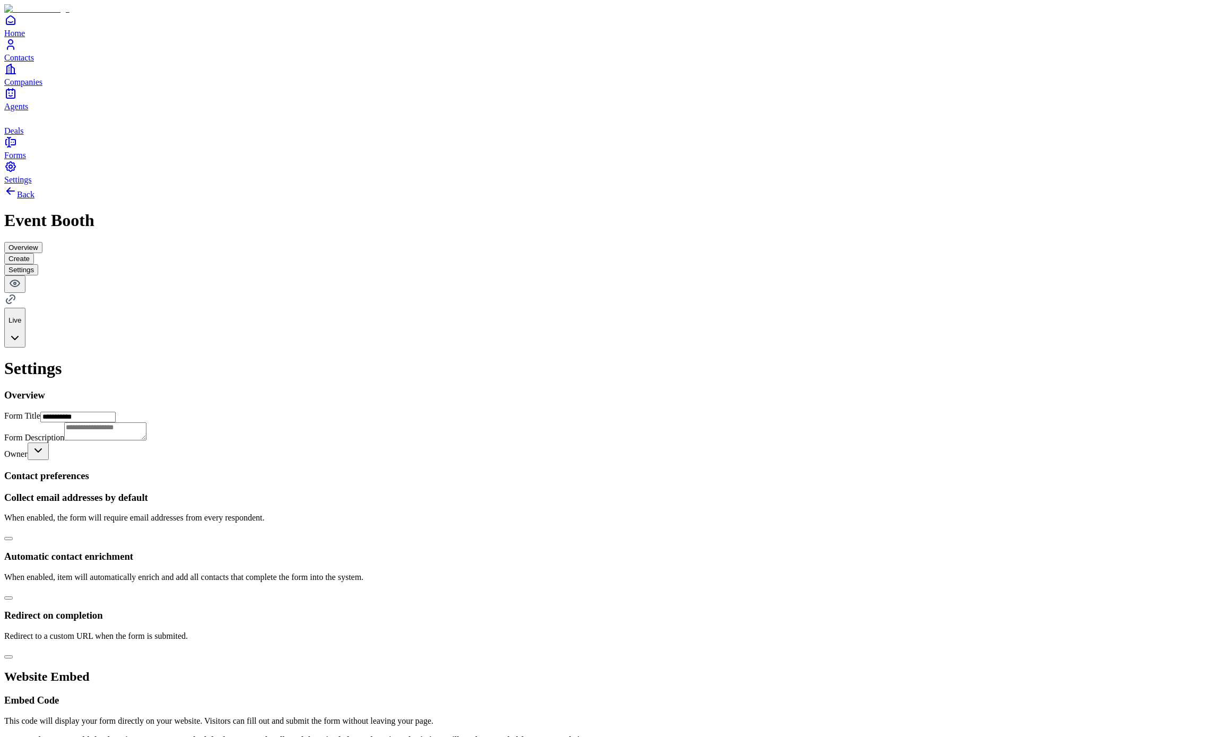
click at [34, 253] on button "Create" at bounding box center [19, 258] width 30 height 11
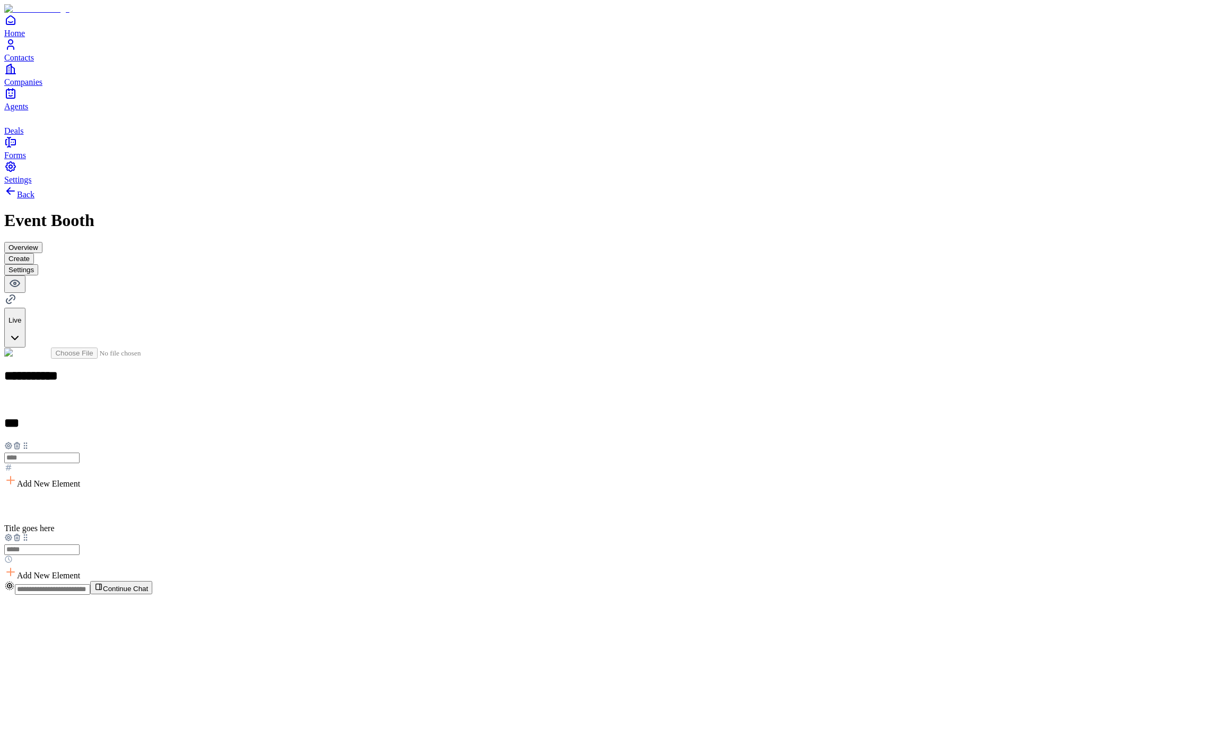
click at [591, 242] on div "Overview Create Settings" at bounding box center [616, 258] width 1224 height 33
click at [42, 242] on button "Overview" at bounding box center [23, 247] width 38 height 11
click at [34, 253] on button "Create" at bounding box center [19, 258] width 30 height 11
click at [38, 264] on button "Settings" at bounding box center [21, 269] width 34 height 11
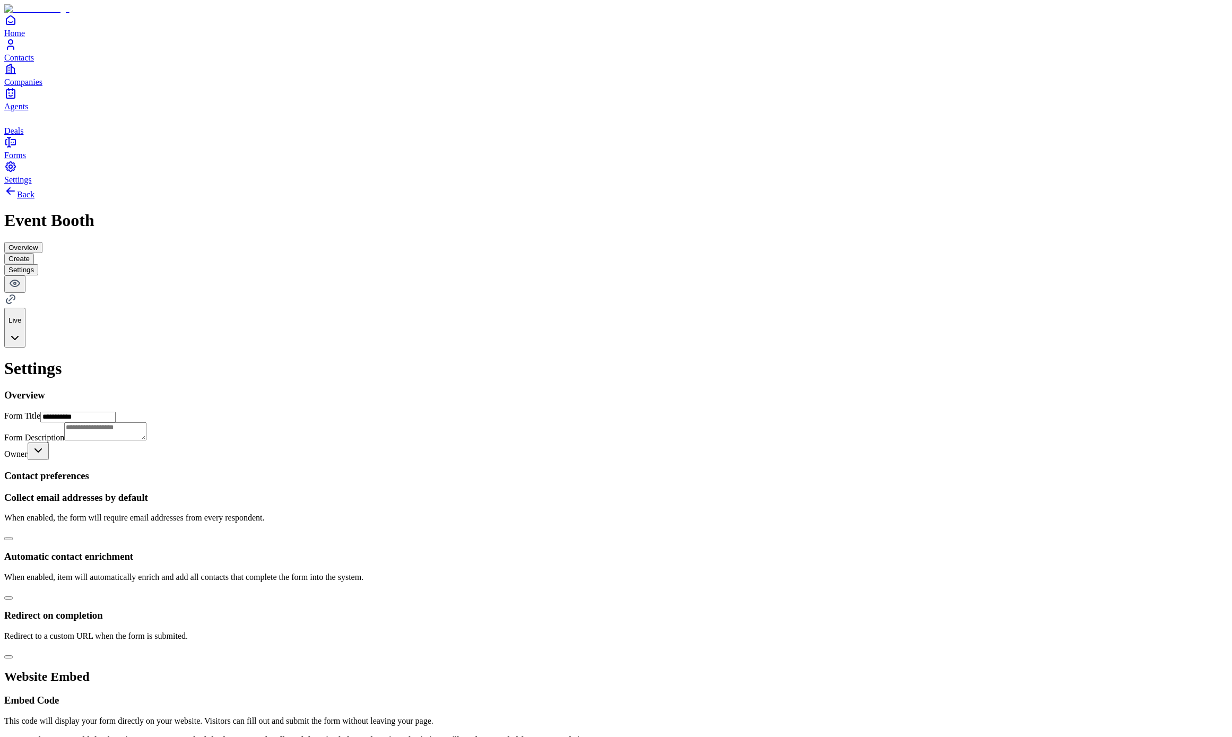
click at [42, 242] on button "Overview" at bounding box center [23, 247] width 38 height 11
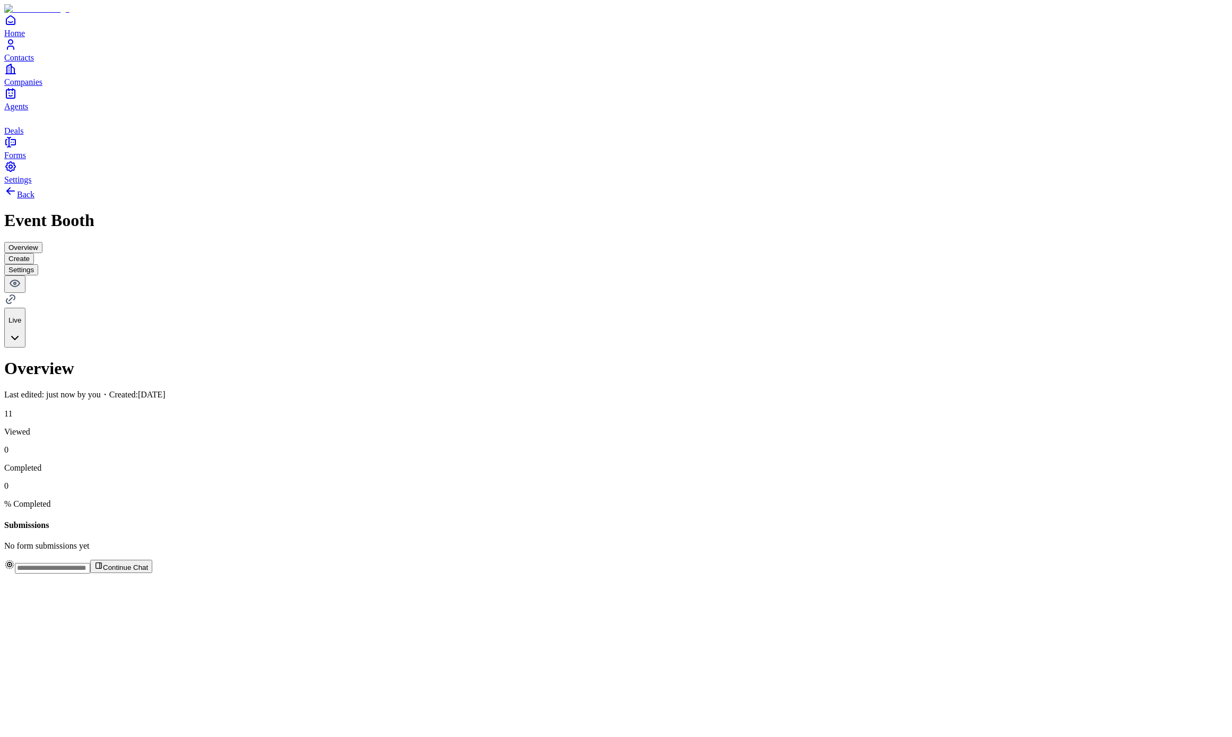
click at [34, 253] on button "Create" at bounding box center [19, 258] width 30 height 11
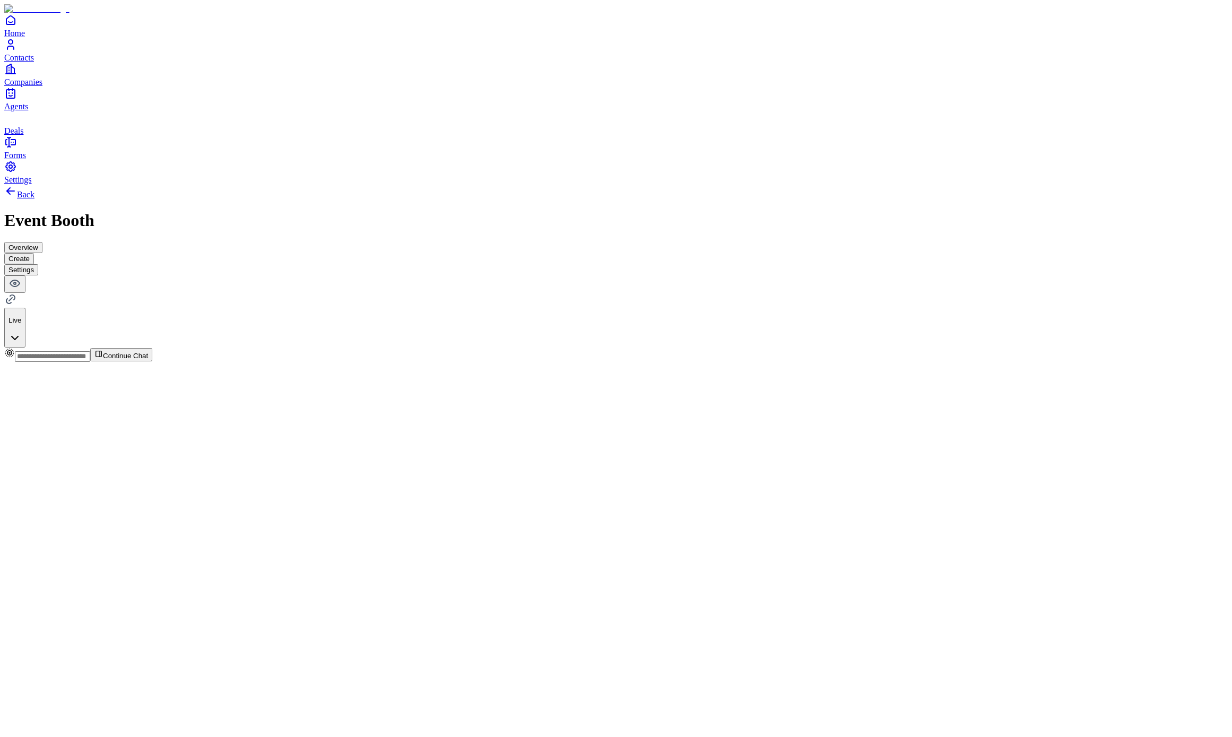
click at [38, 264] on button "Settings" at bounding box center [21, 269] width 34 height 11
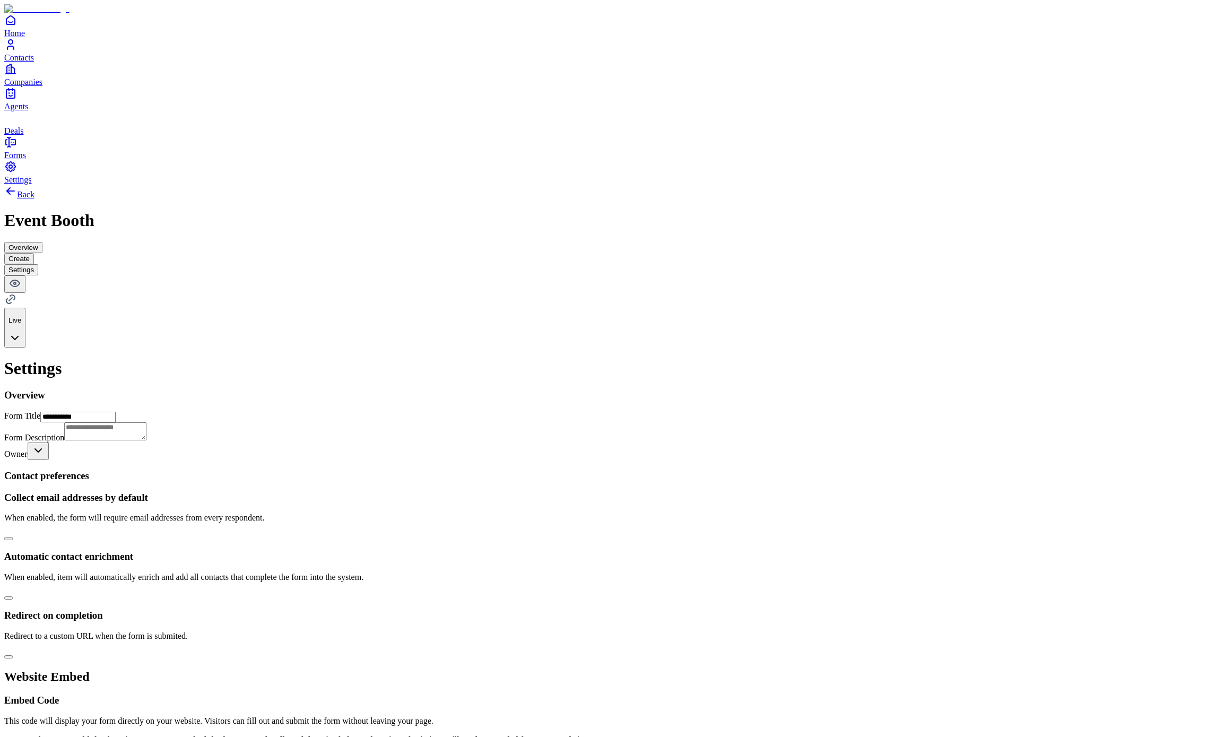
click at [42, 242] on button "Overview" at bounding box center [23, 247] width 38 height 11
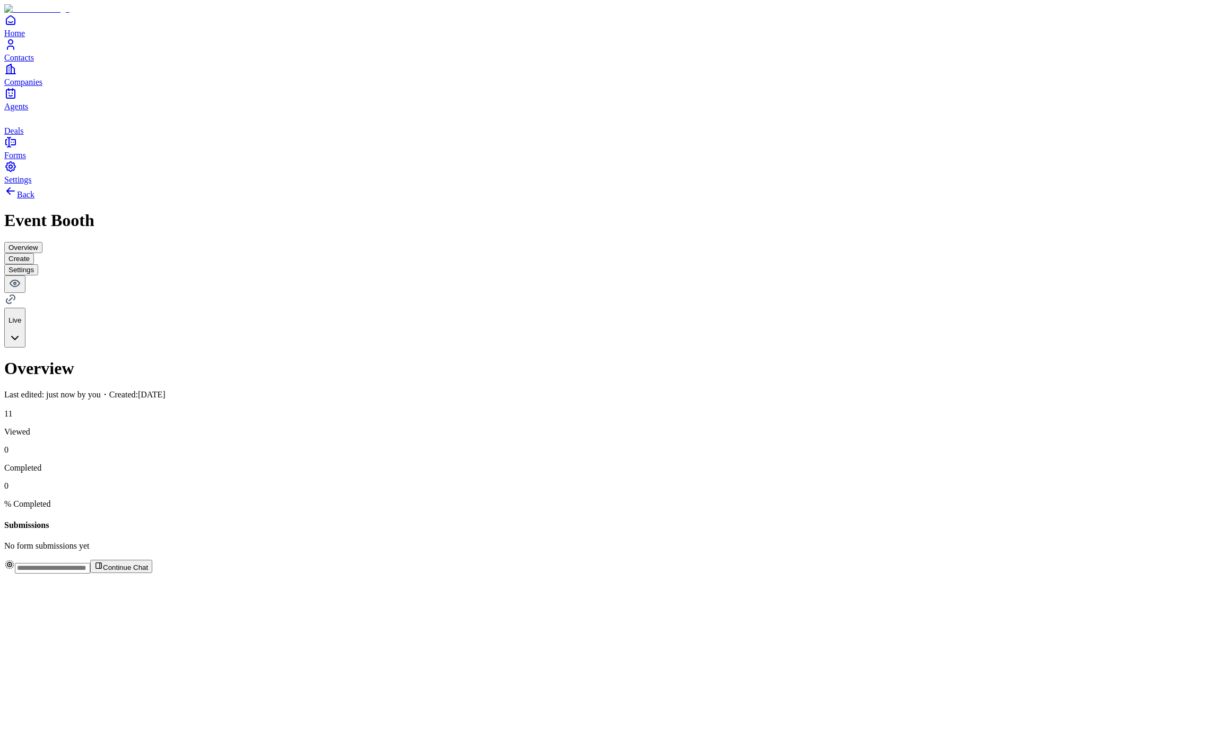
click at [23, 135] on span "Deals" at bounding box center [13, 130] width 19 height 9
